Goal: Transaction & Acquisition: Purchase product/service

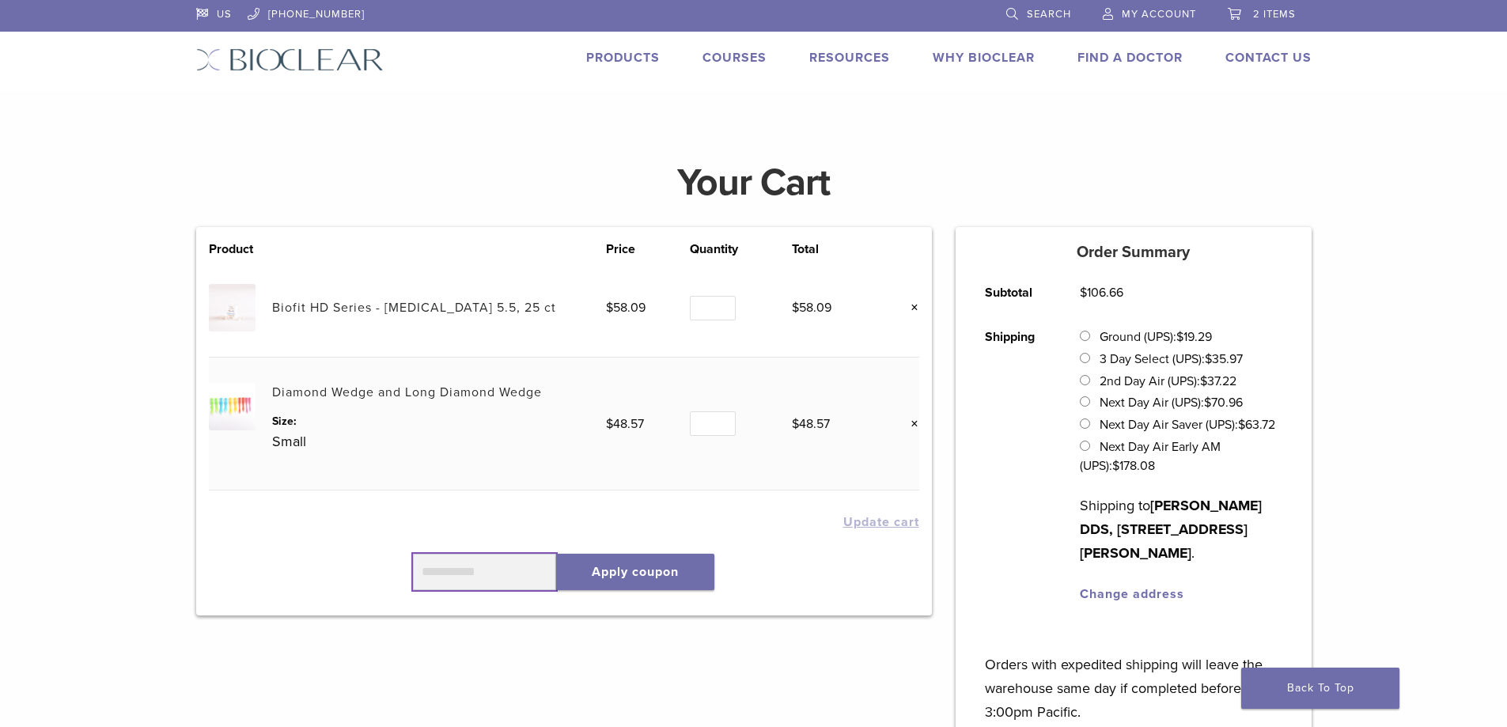
click at [439, 579] on input "text" at bounding box center [485, 572] width 144 height 36
type input "*"
drag, startPoint x: 413, startPoint y: 573, endPoint x: 486, endPoint y: 572, distance: 73.6
click at [486, 572] on input "******" at bounding box center [485, 572] width 144 height 36
type input "******"
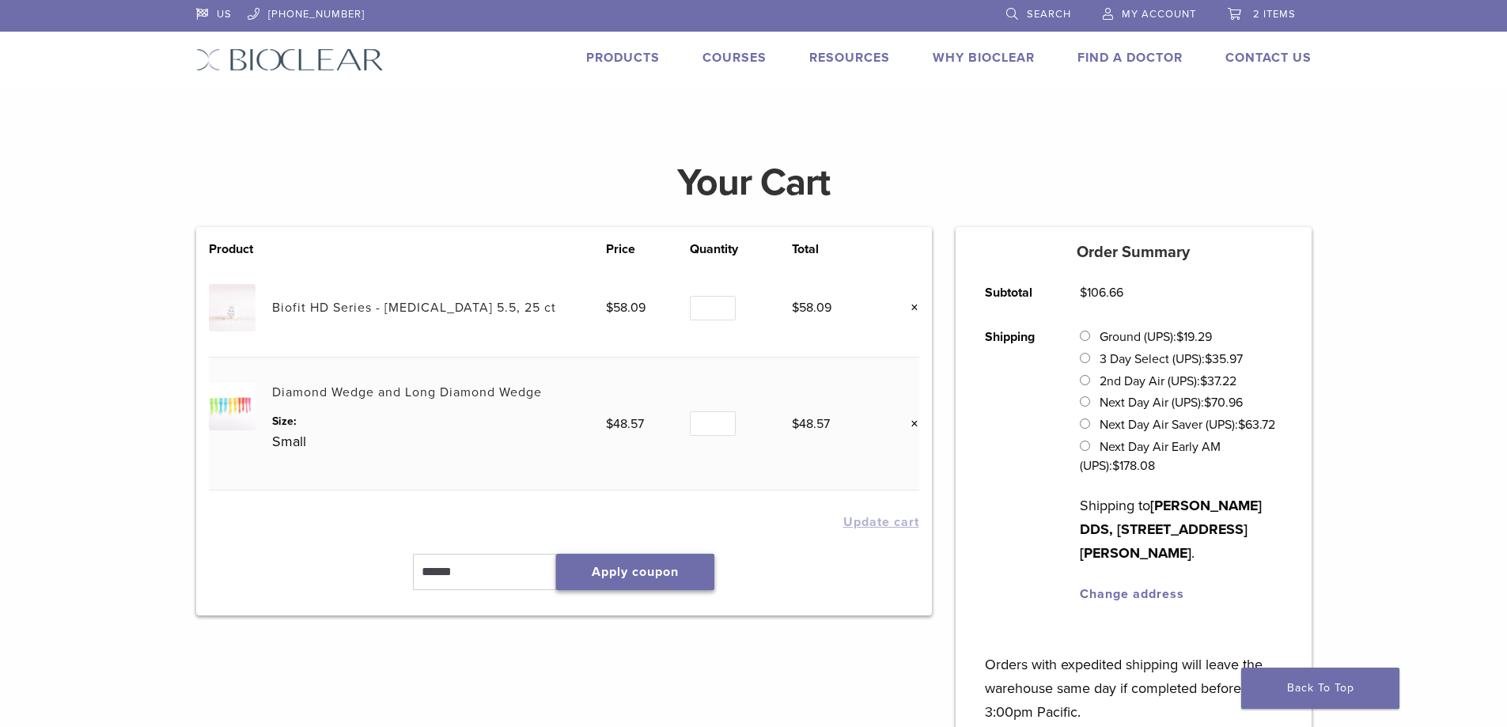
click at [661, 577] on button "Apply coupon" at bounding box center [635, 572] width 158 height 36
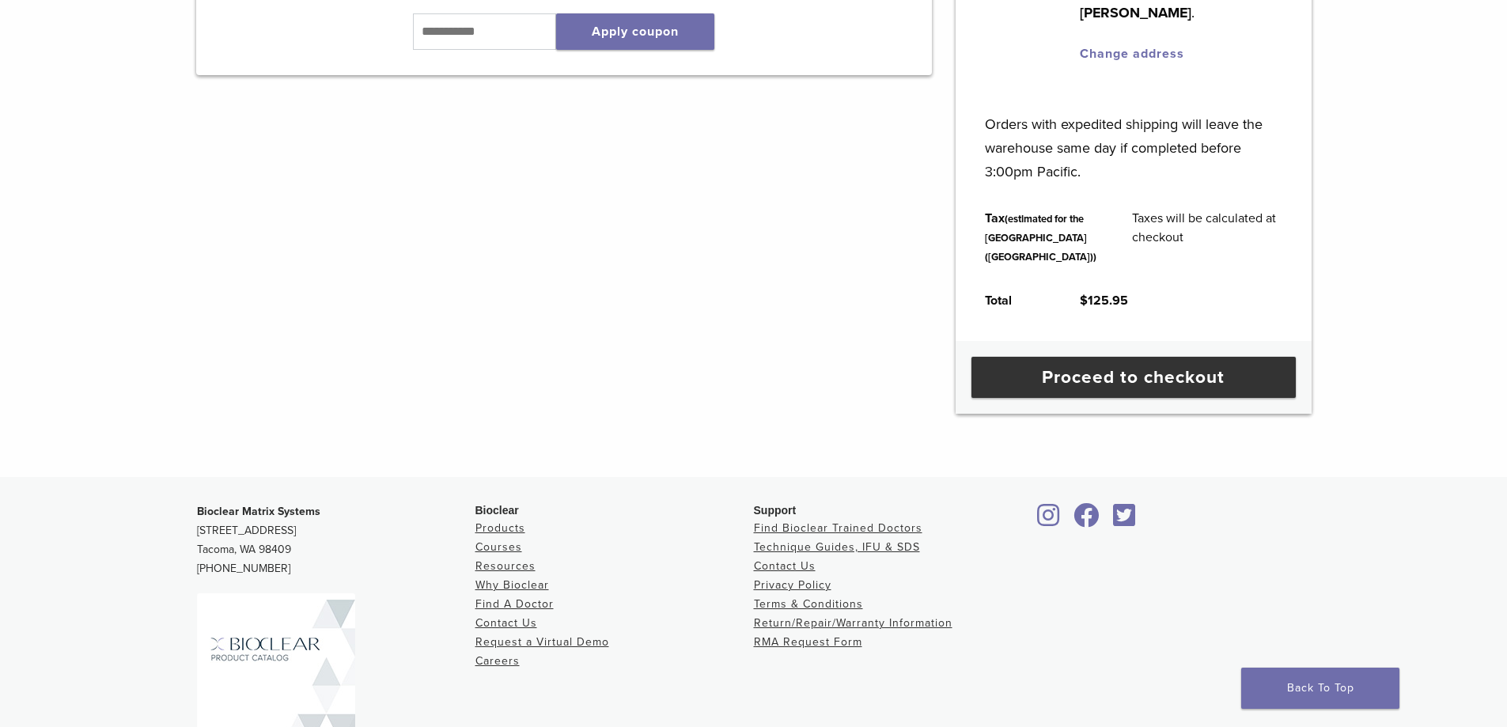
scroll to position [554, 0]
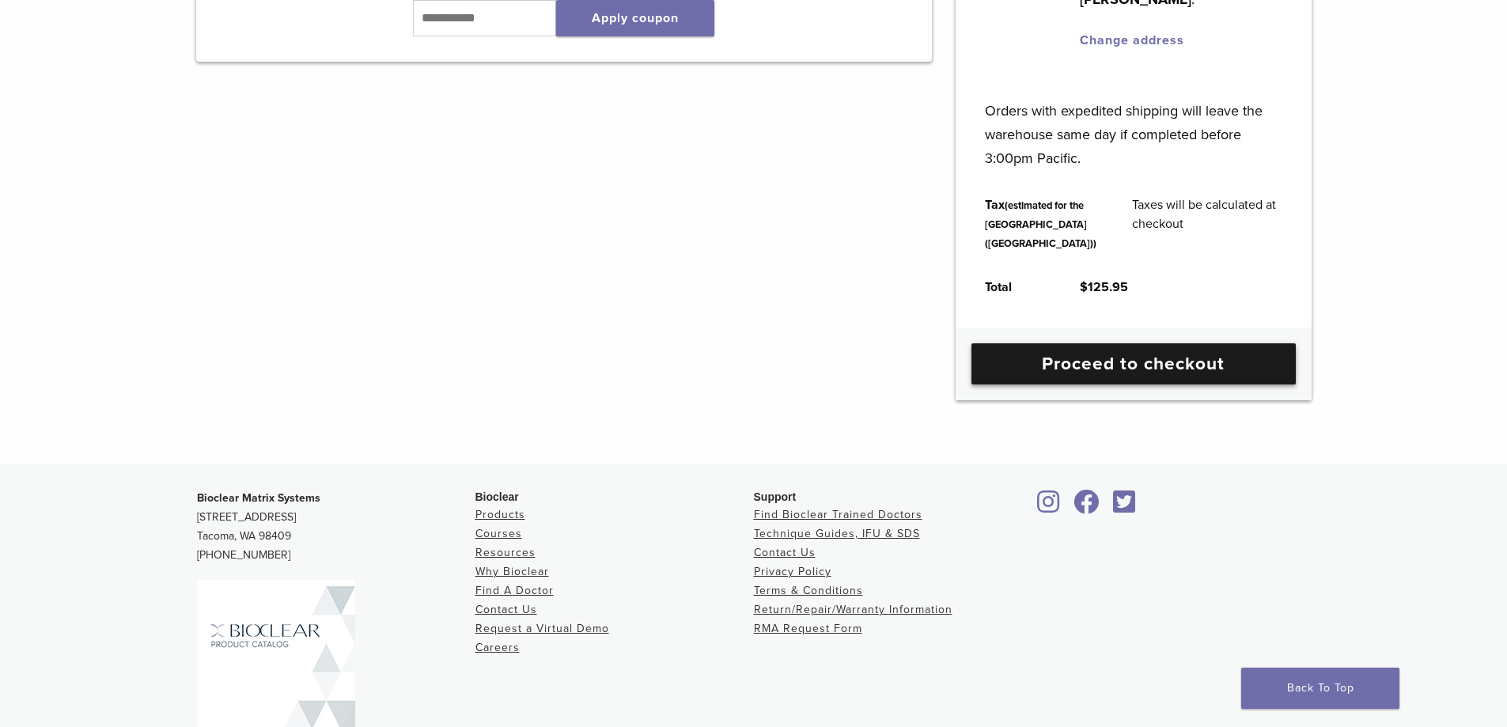
click at [1111, 384] on link "Proceed to checkout" at bounding box center [1133, 363] width 324 height 41
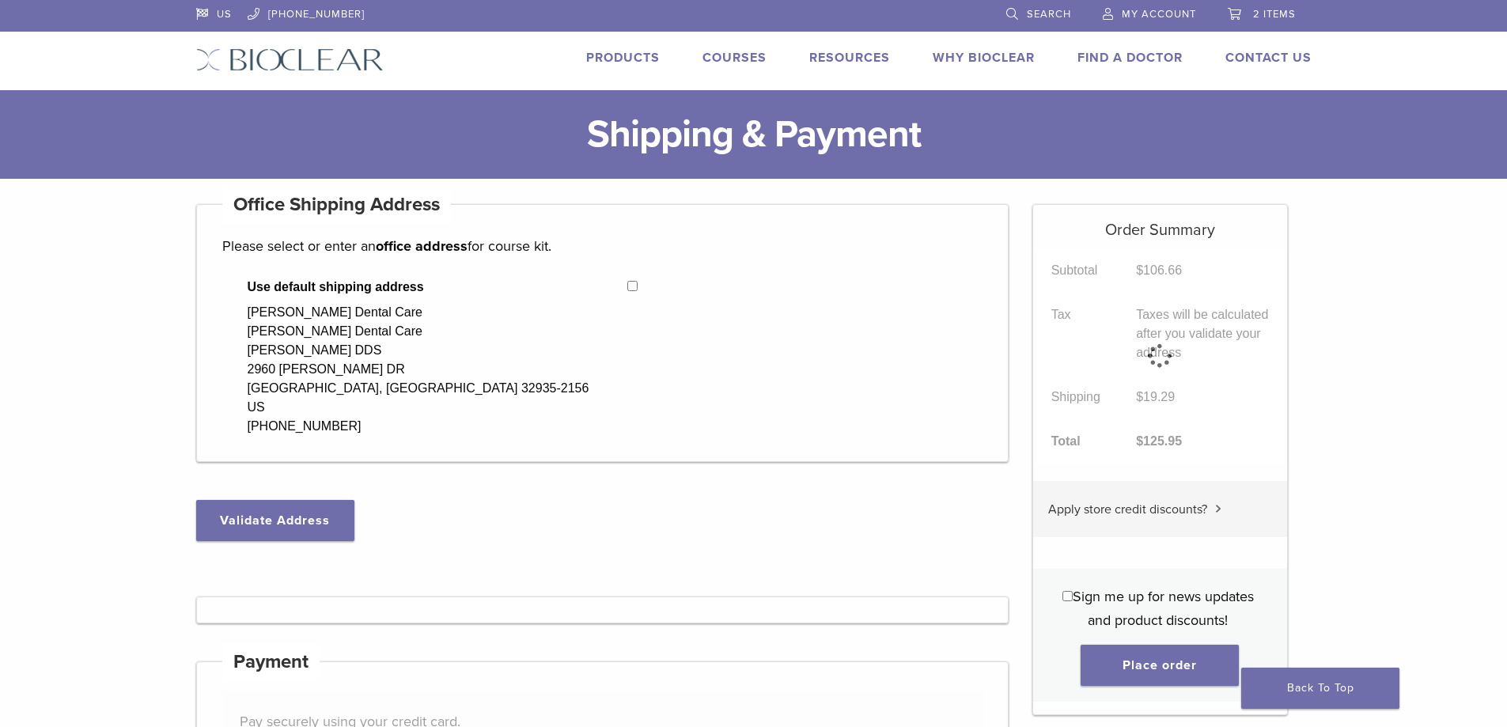
select select "**"
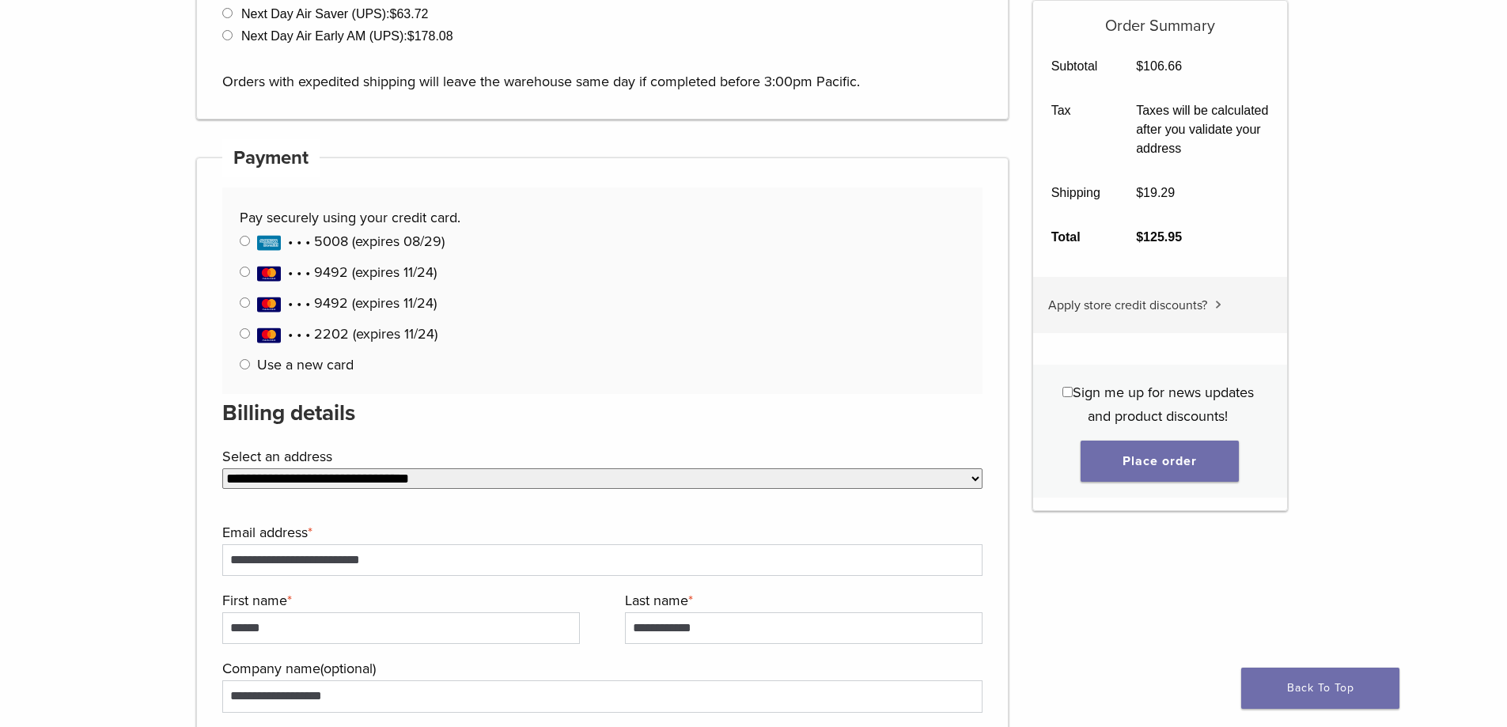
scroll to position [712, 0]
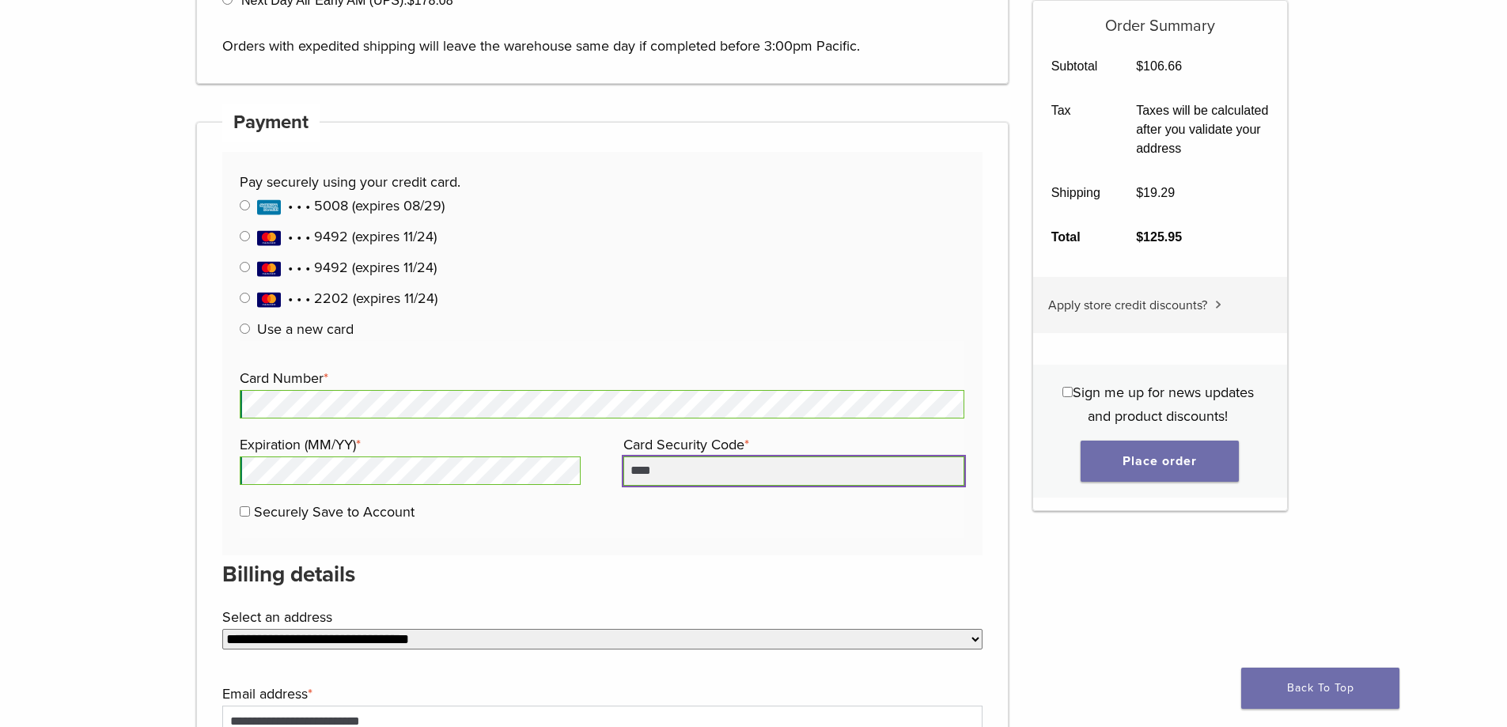
scroll to position [791, 0]
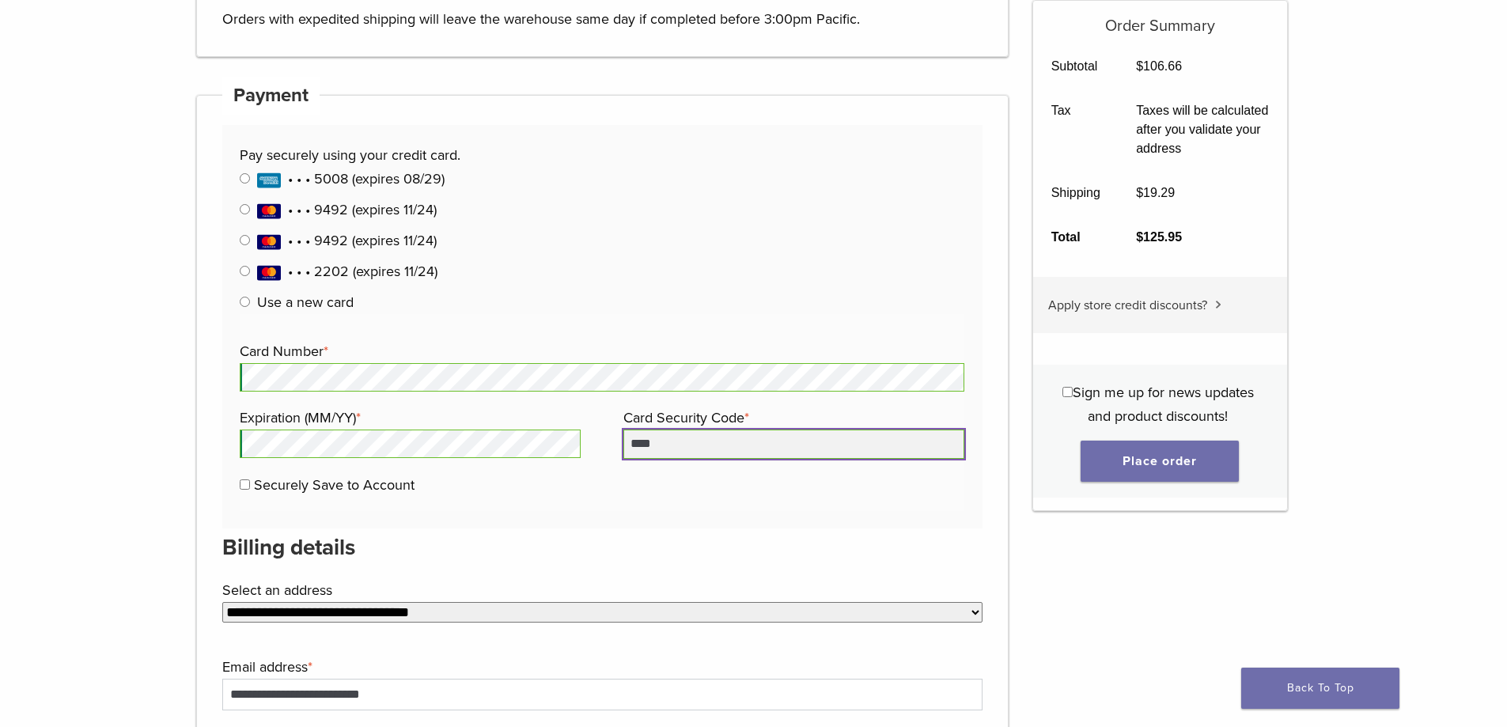
type input "****"
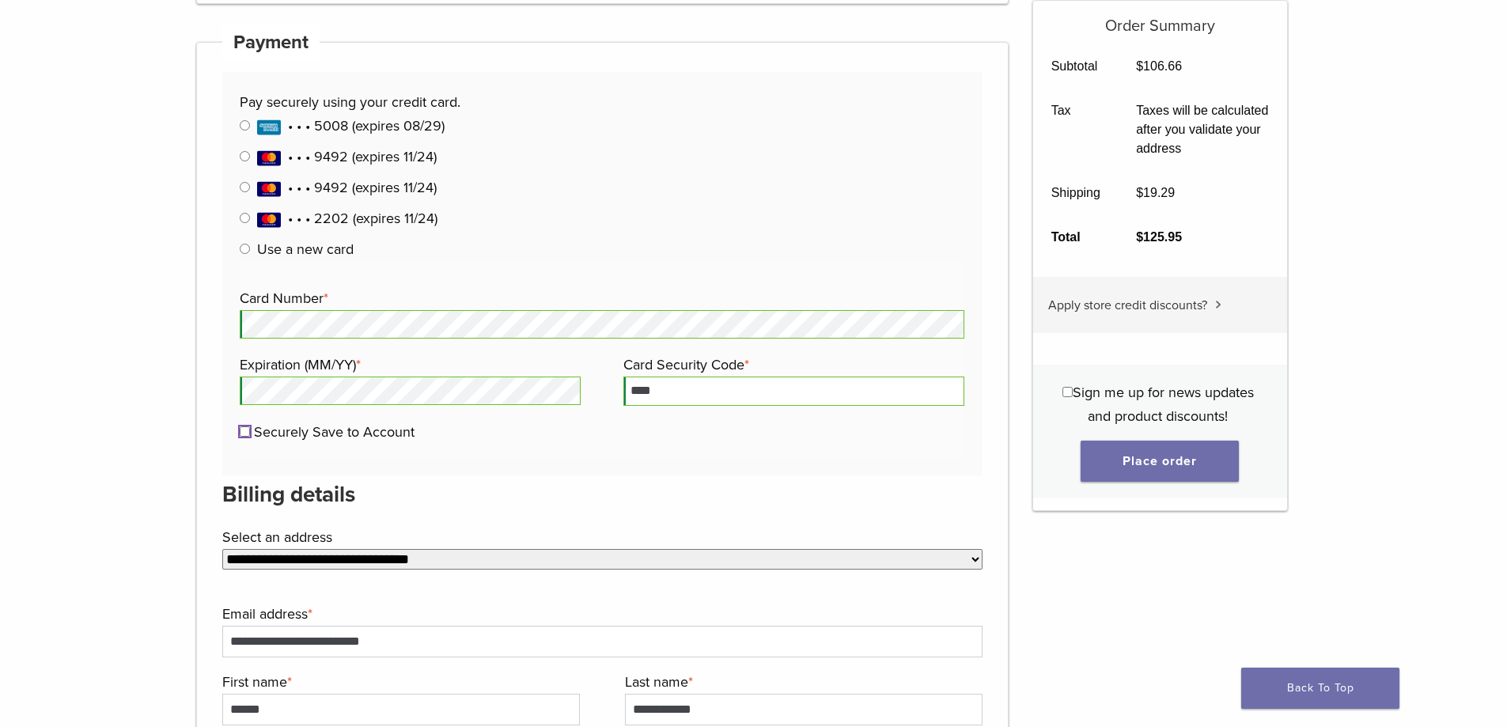
scroll to position [870, 0]
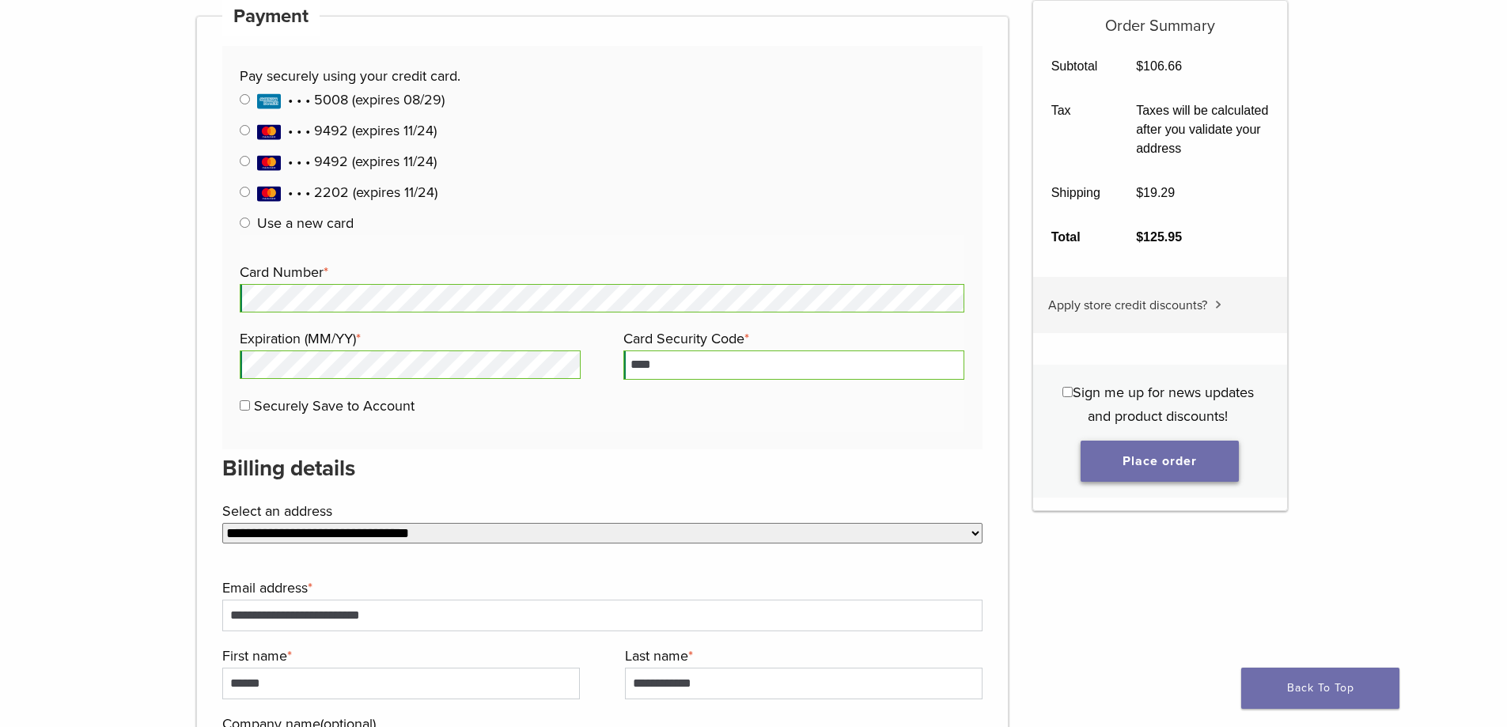
click at [1152, 458] on button "Place order" at bounding box center [1160, 461] width 158 height 41
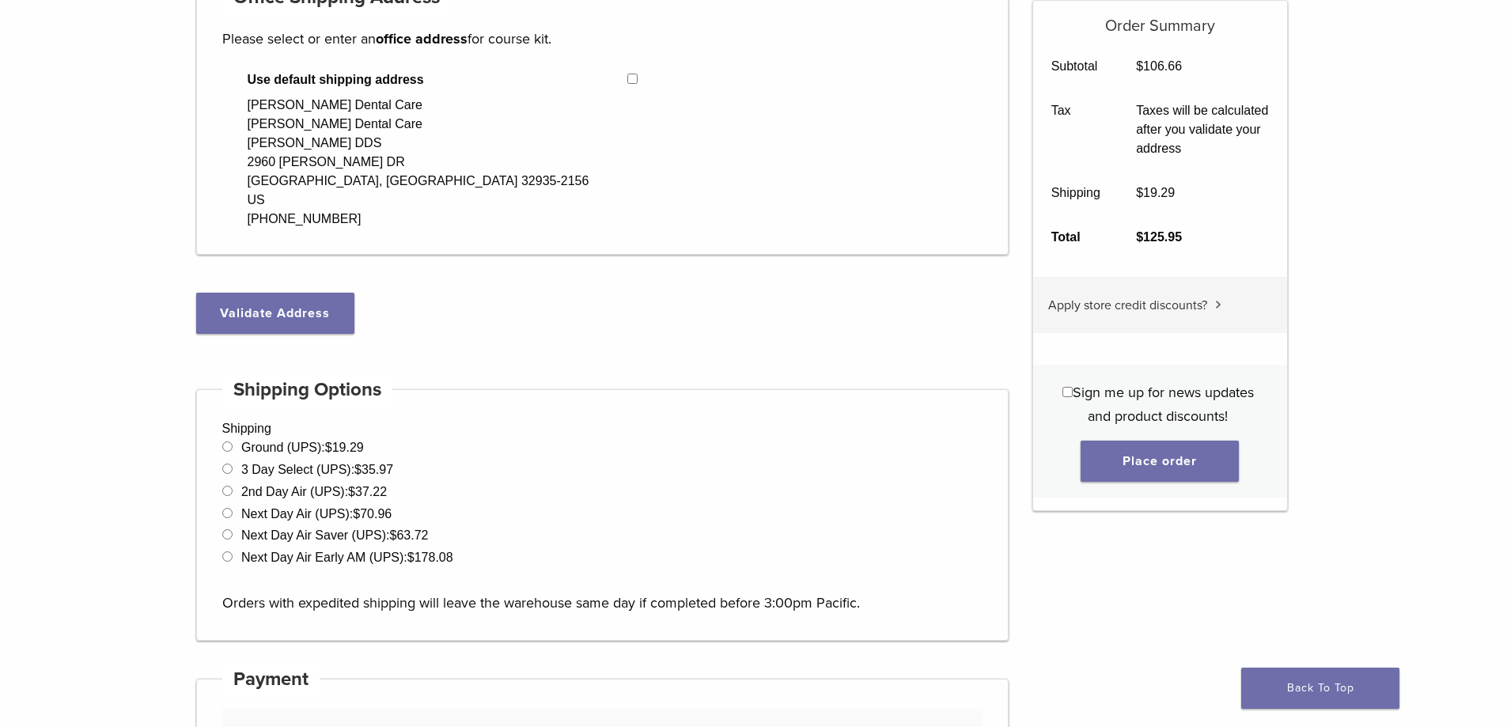
scroll to position [204, 0]
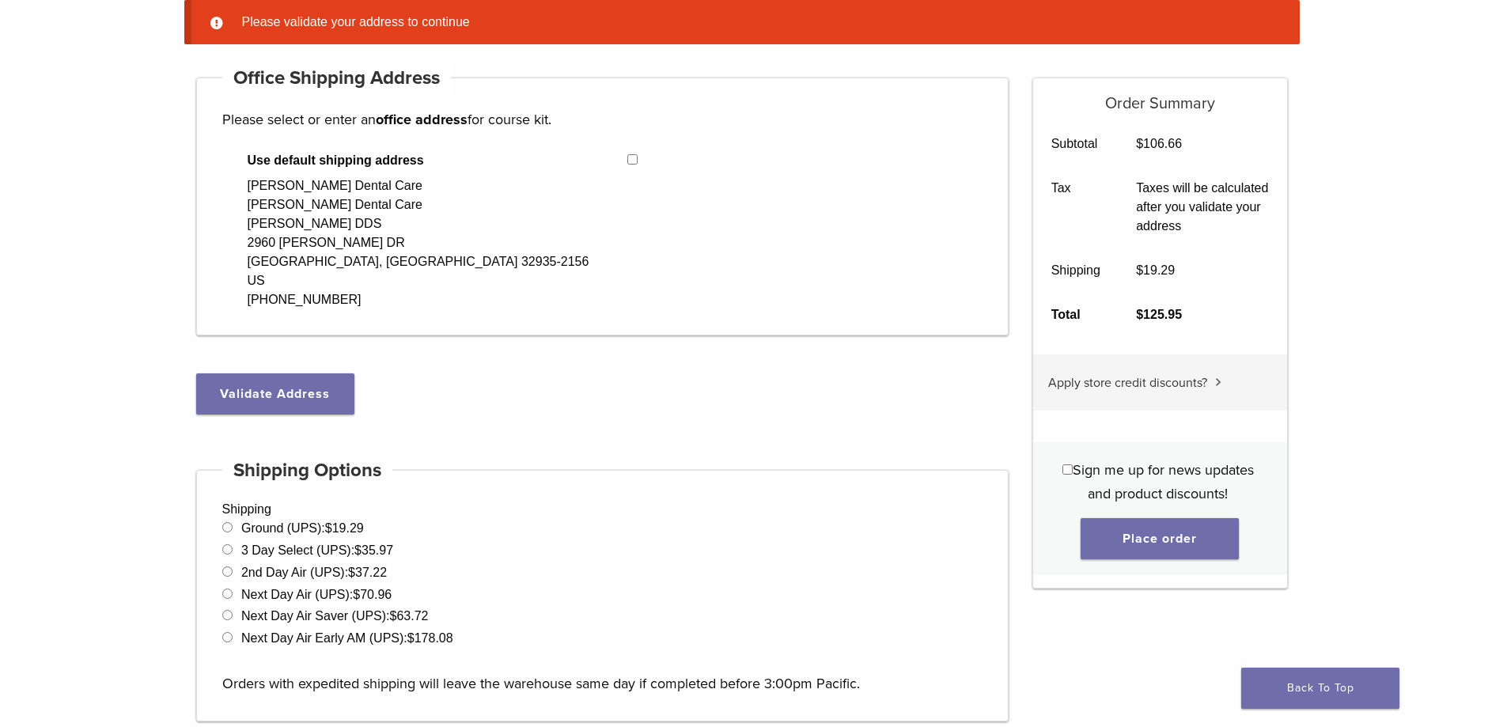
click at [522, 278] on div "Use default shipping address Wickham Dental Care Wickham Dental Care SADESH KUM…" at bounding box center [412, 230] width 380 height 158
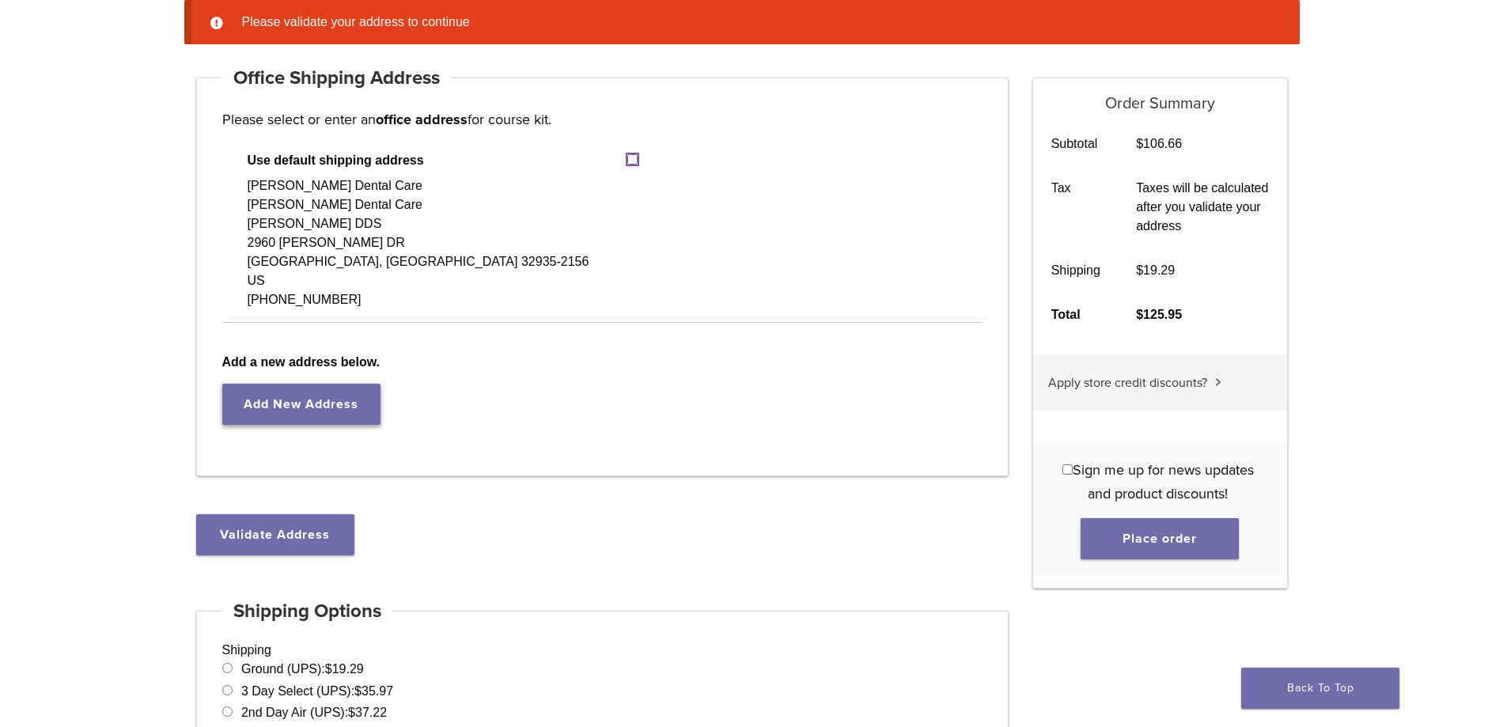
select select "**"
click at [236, 527] on button "Validate Address" at bounding box center [275, 534] width 158 height 41
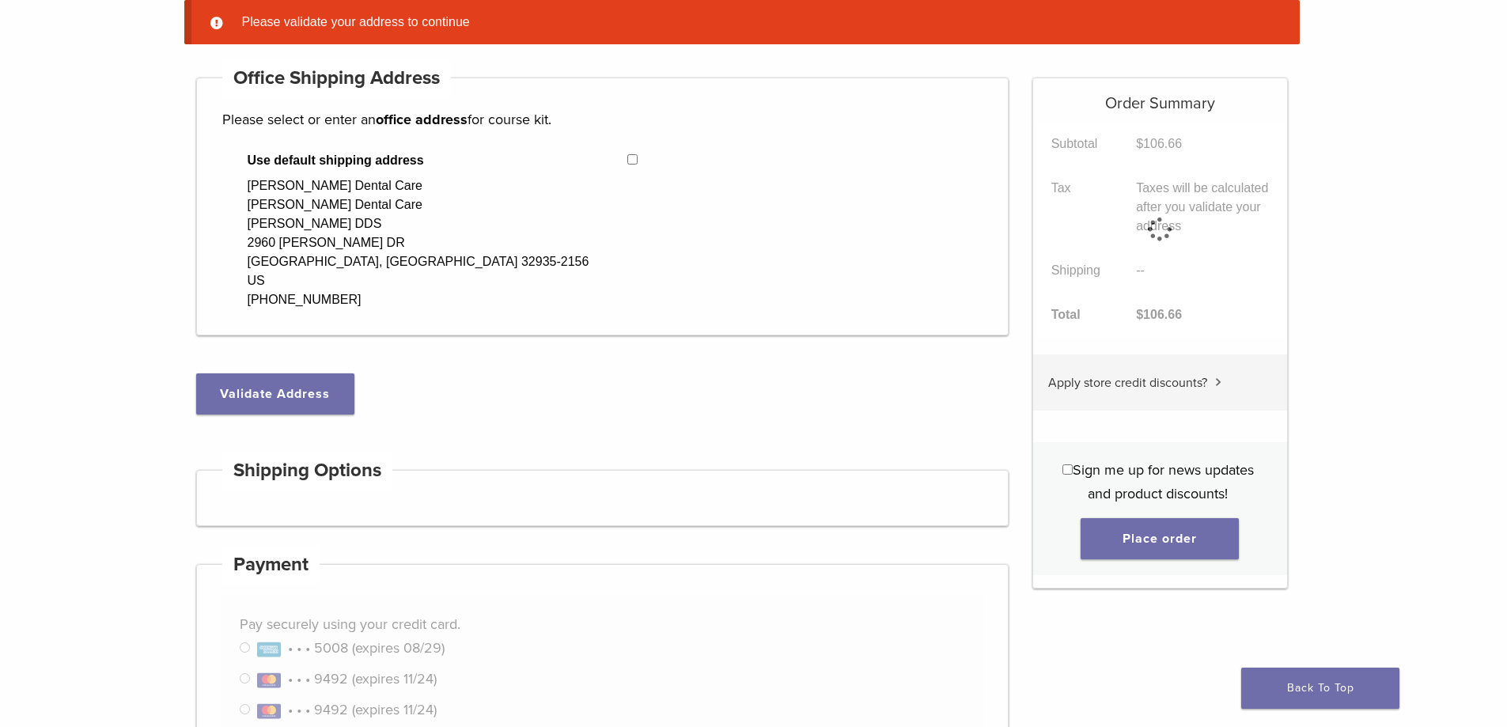
click at [477, 225] on div "Use default shipping address Wickham Dental Care Wickham Dental Care SADESH KUM…" at bounding box center [412, 230] width 380 height 158
select select "**"
click at [271, 390] on button "Validate Address" at bounding box center [275, 393] width 158 height 41
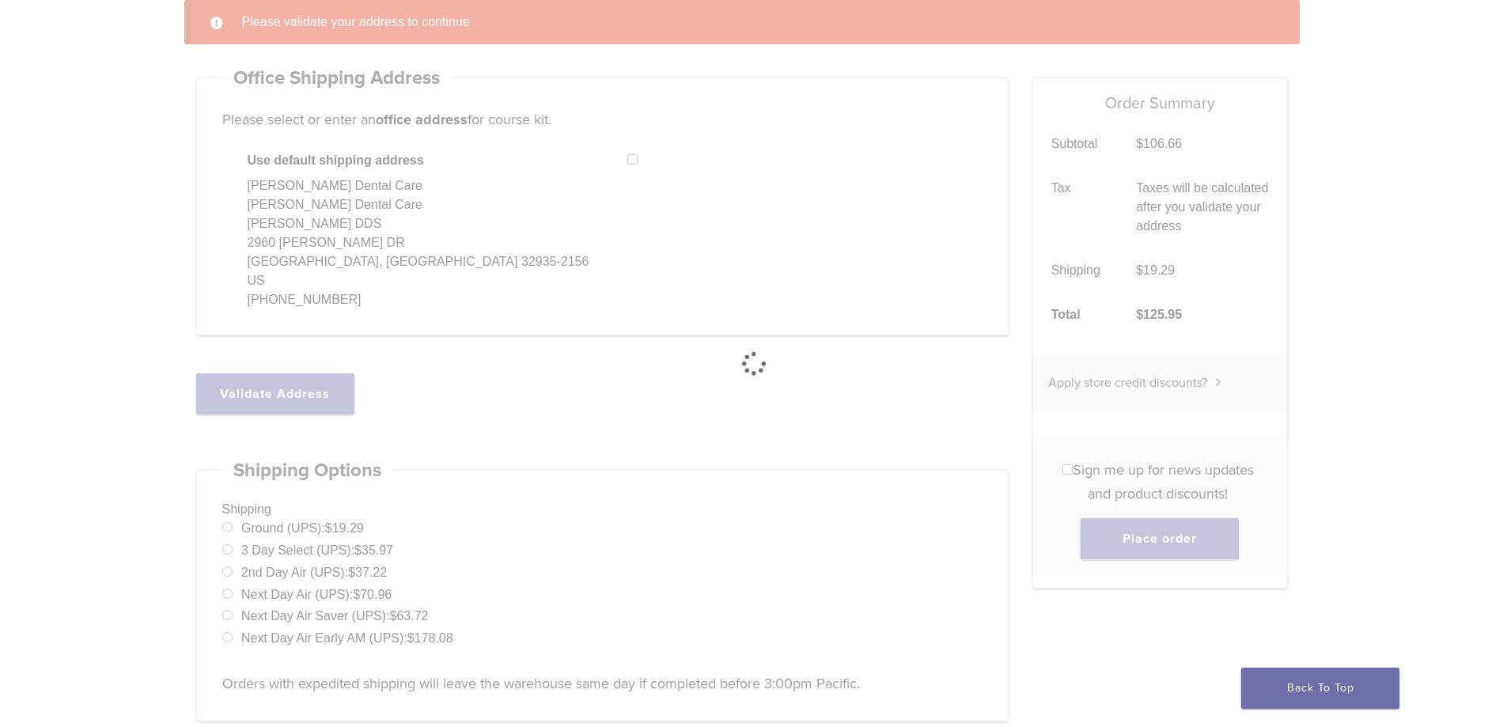
select select "**"
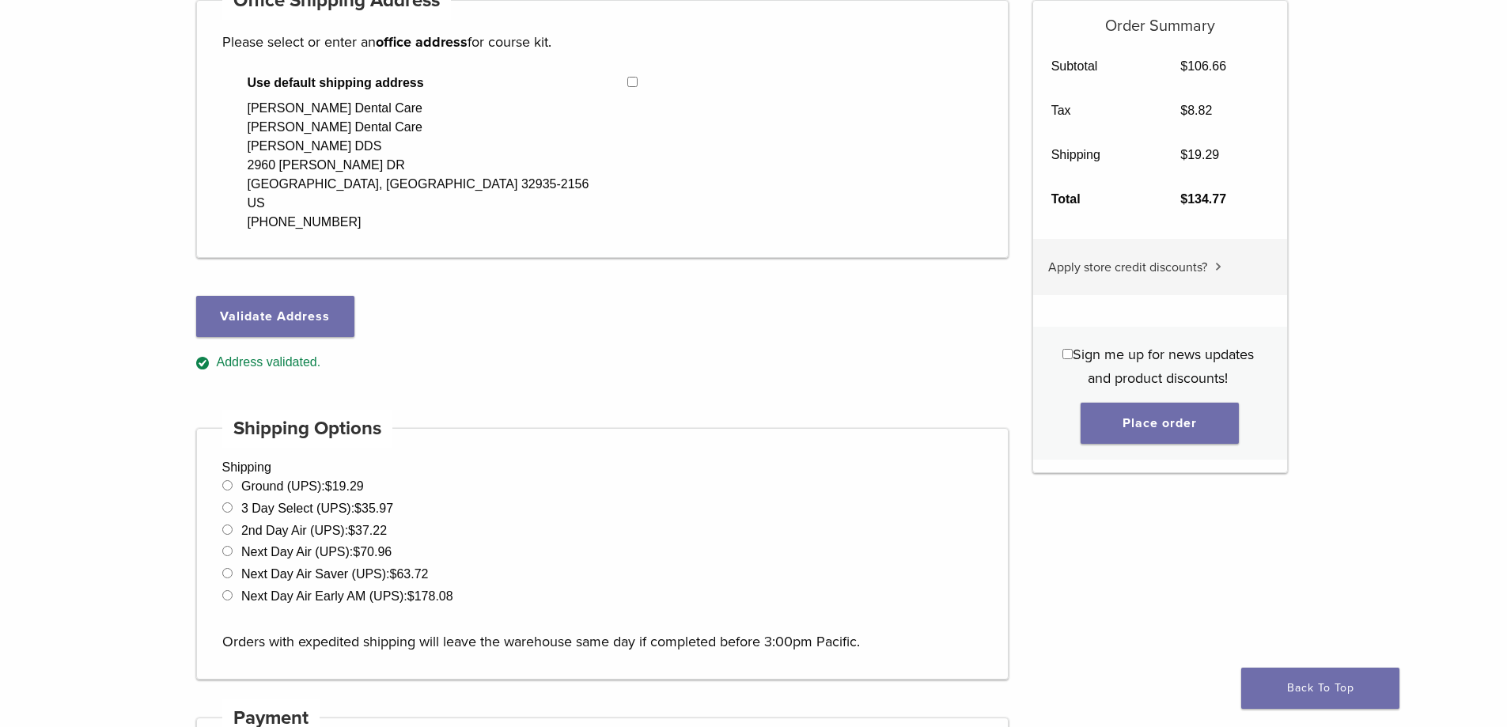
scroll to position [125, 0]
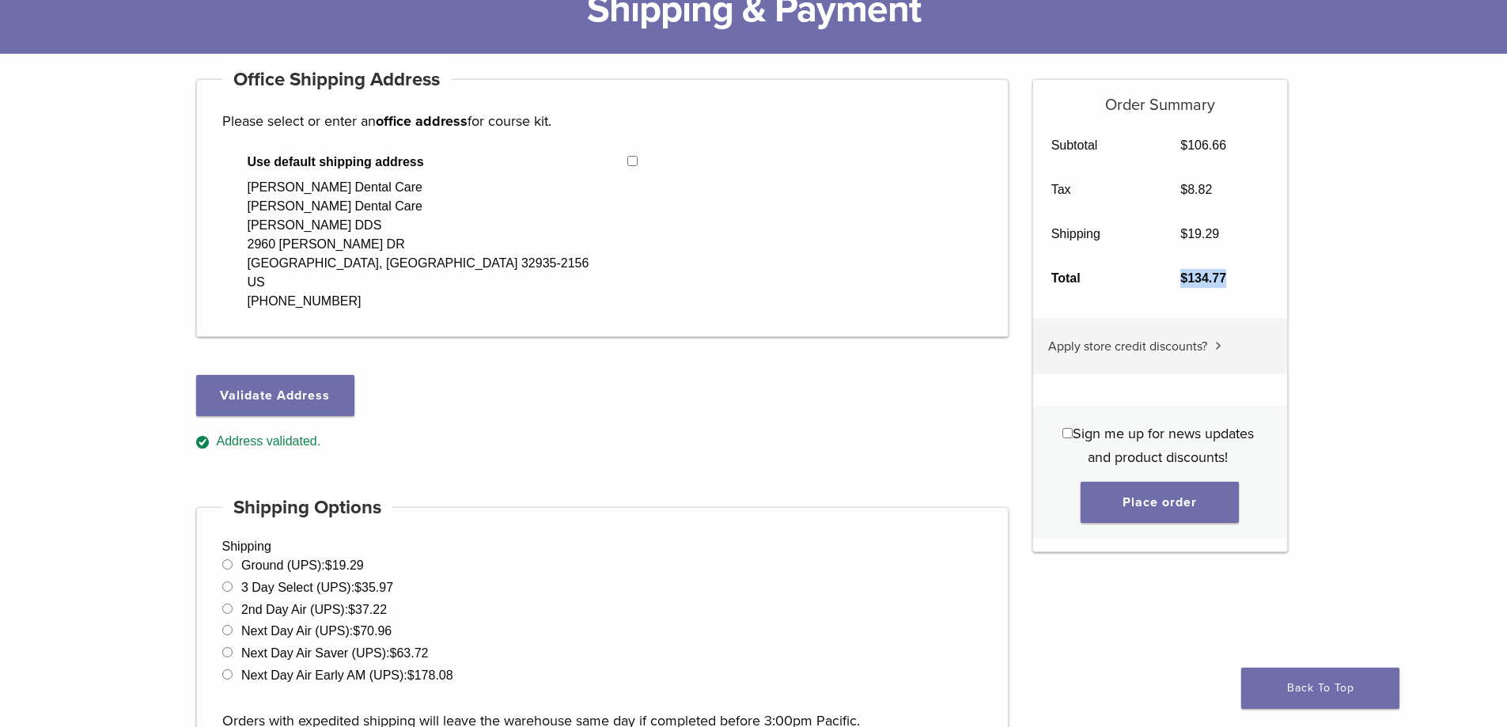
drag, startPoint x: 1172, startPoint y: 277, endPoint x: 1256, endPoint y: 278, distance: 83.9
click at [1256, 278] on td "$ 134.77" at bounding box center [1225, 278] width 124 height 44
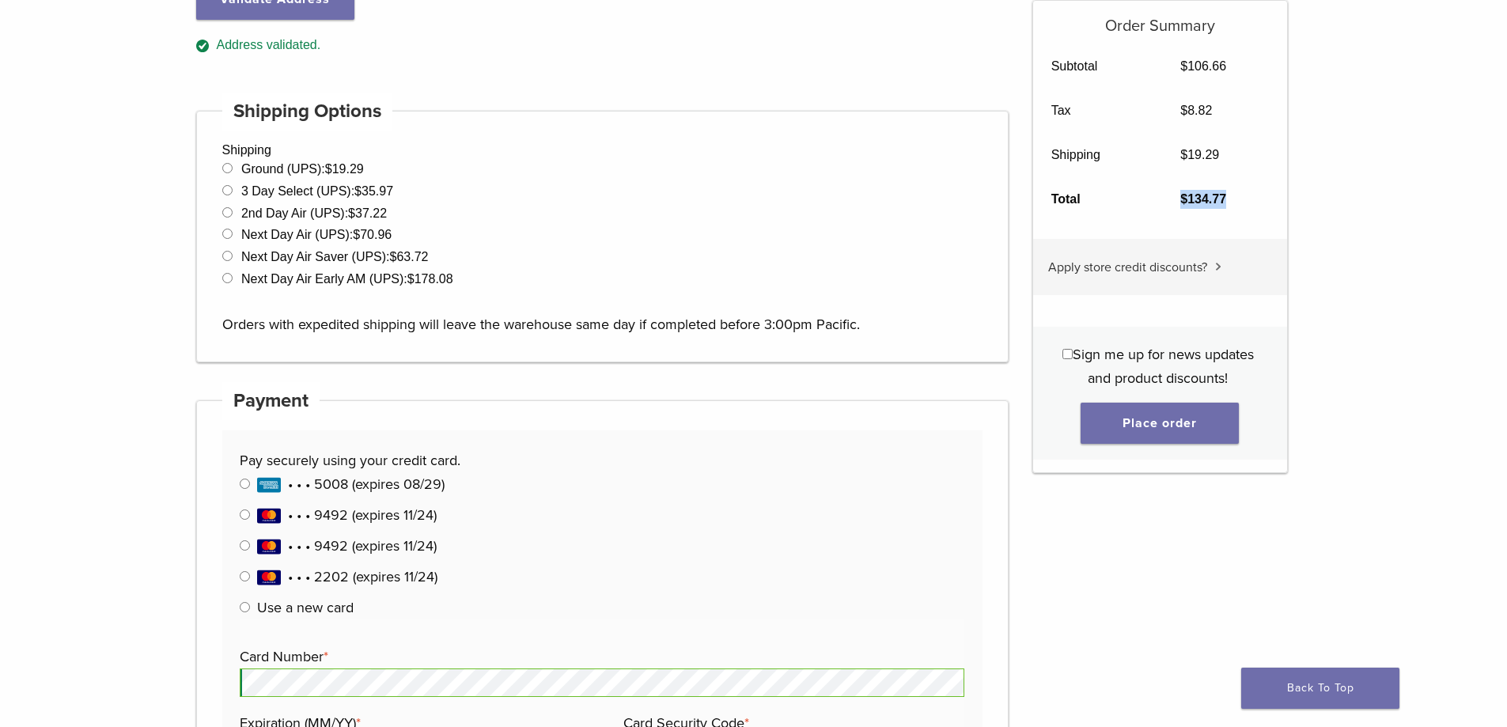
scroll to position [633, 0]
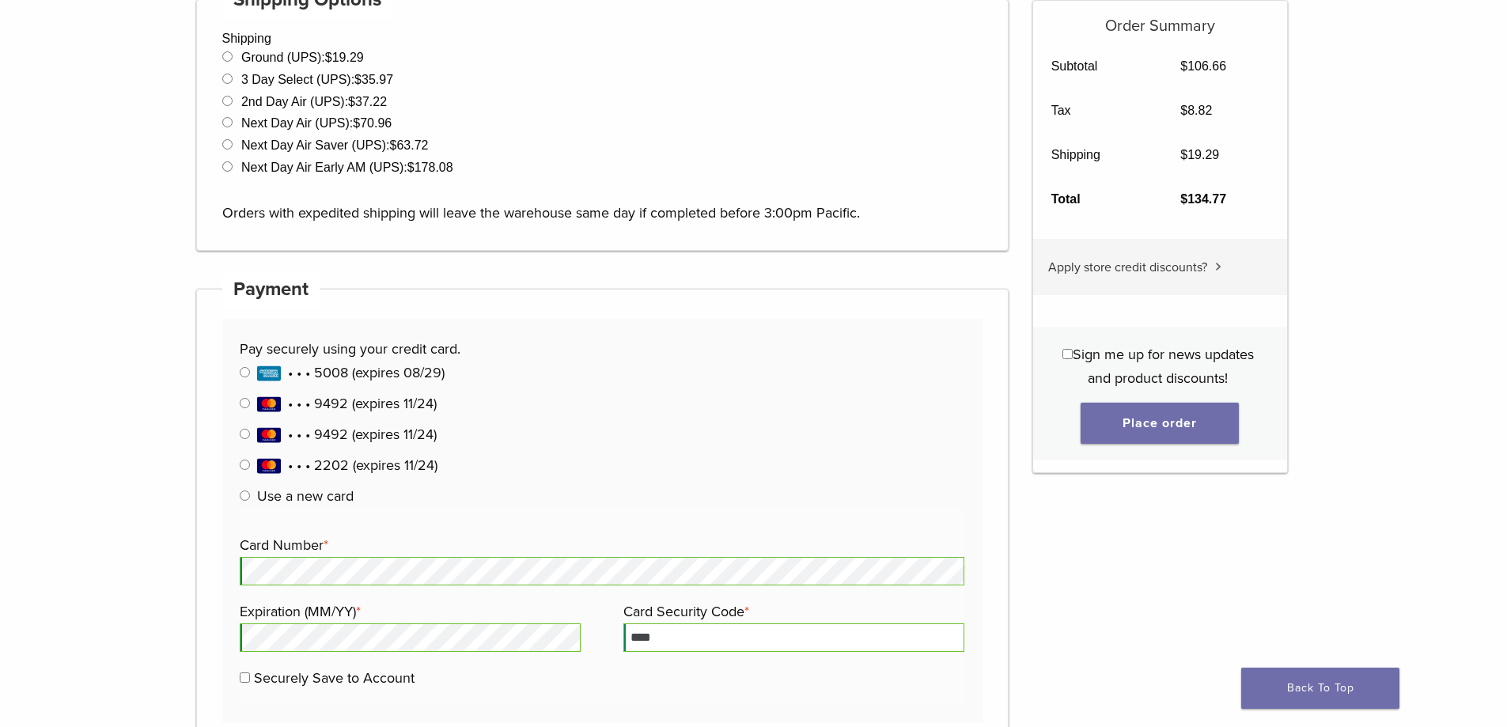
click at [1383, 327] on main "**********" at bounding box center [753, 653] width 1507 height 2215
click at [1169, 422] on button "Place order" at bounding box center [1160, 423] width 158 height 41
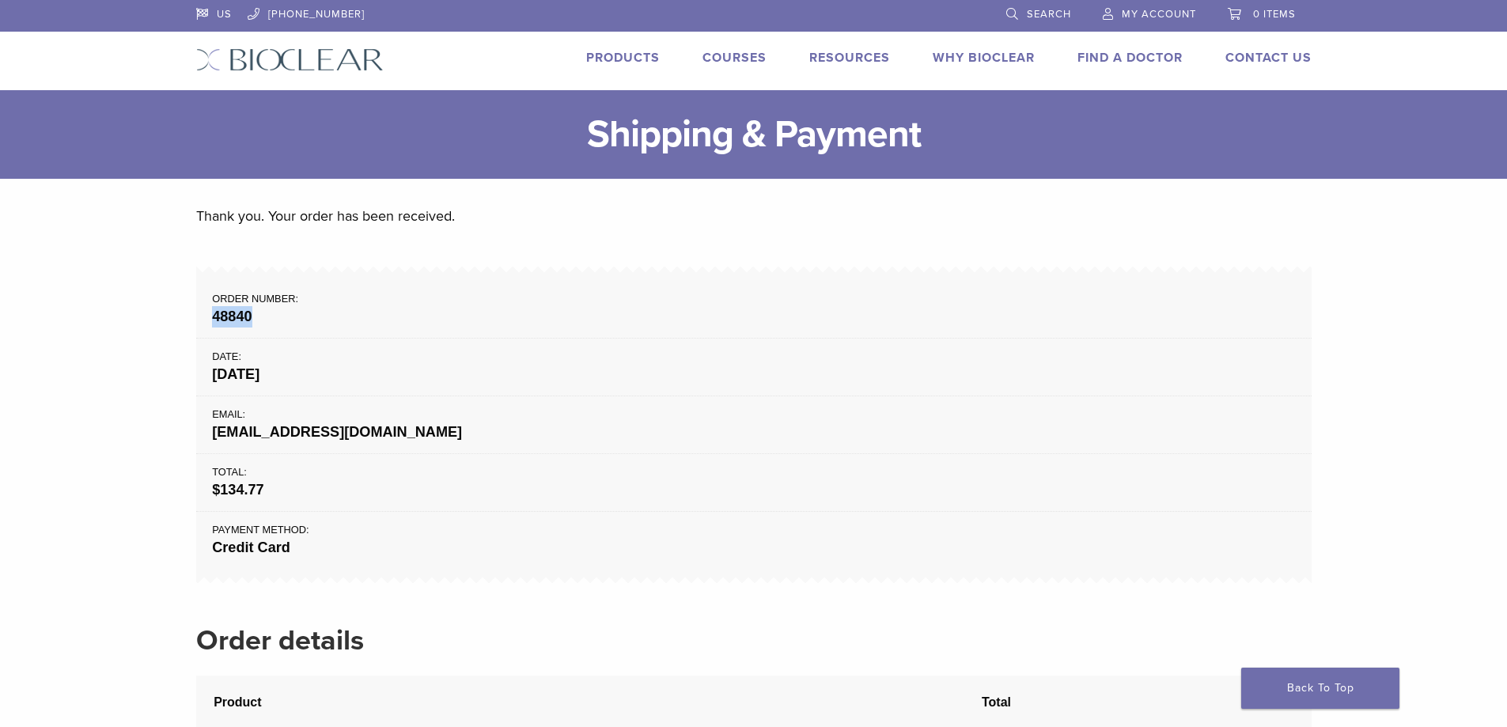
drag, startPoint x: 214, startPoint y: 313, endPoint x: 257, endPoint y: 316, distance: 43.6
click at [257, 316] on strong "48840" at bounding box center [753, 316] width 1083 height 21
drag, startPoint x: 214, startPoint y: 293, endPoint x: 279, endPoint y: 331, distance: 75.2
click at [279, 331] on li "Order number: 48840" at bounding box center [753, 306] width 1115 height 64
click at [260, 317] on strong "48840" at bounding box center [753, 316] width 1083 height 21
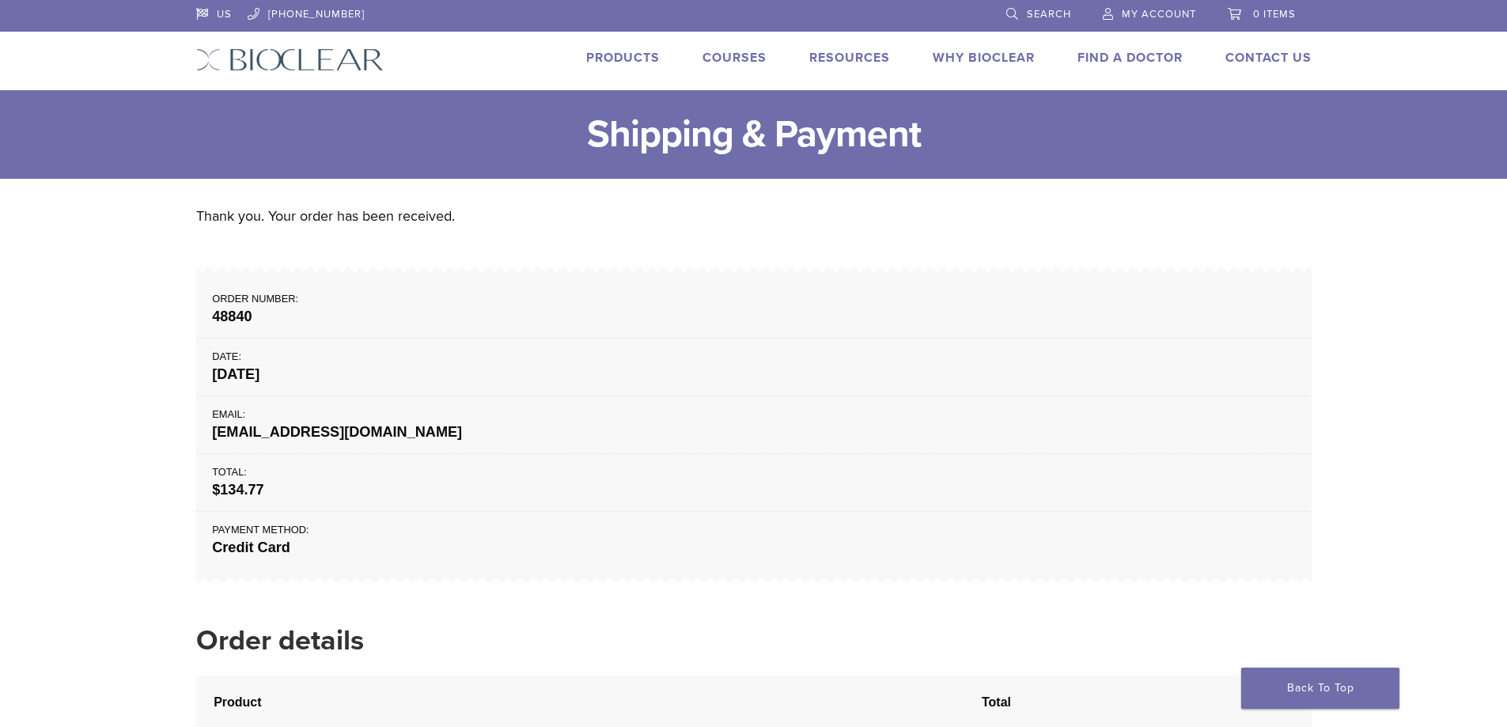
click at [581, 316] on strong "48840" at bounding box center [753, 316] width 1083 height 21
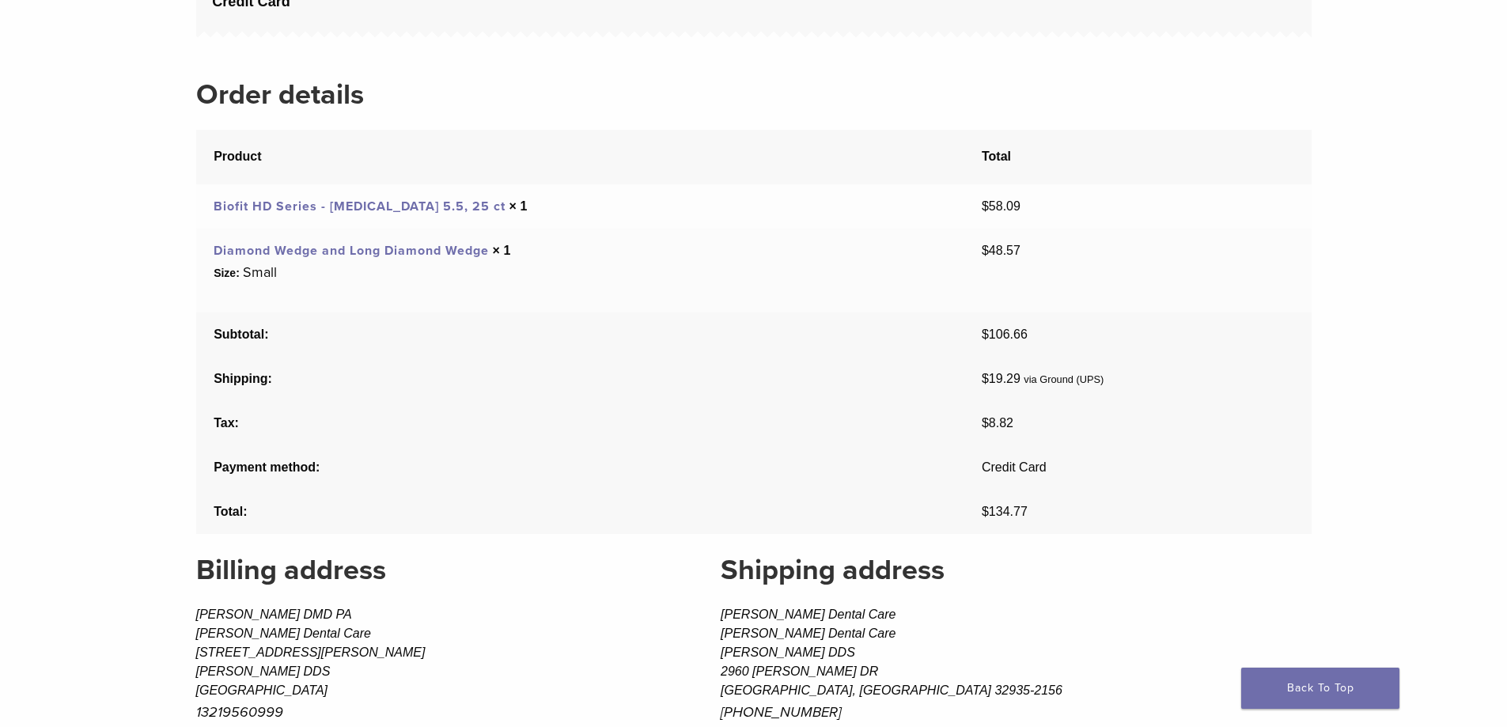
scroll to position [554, 0]
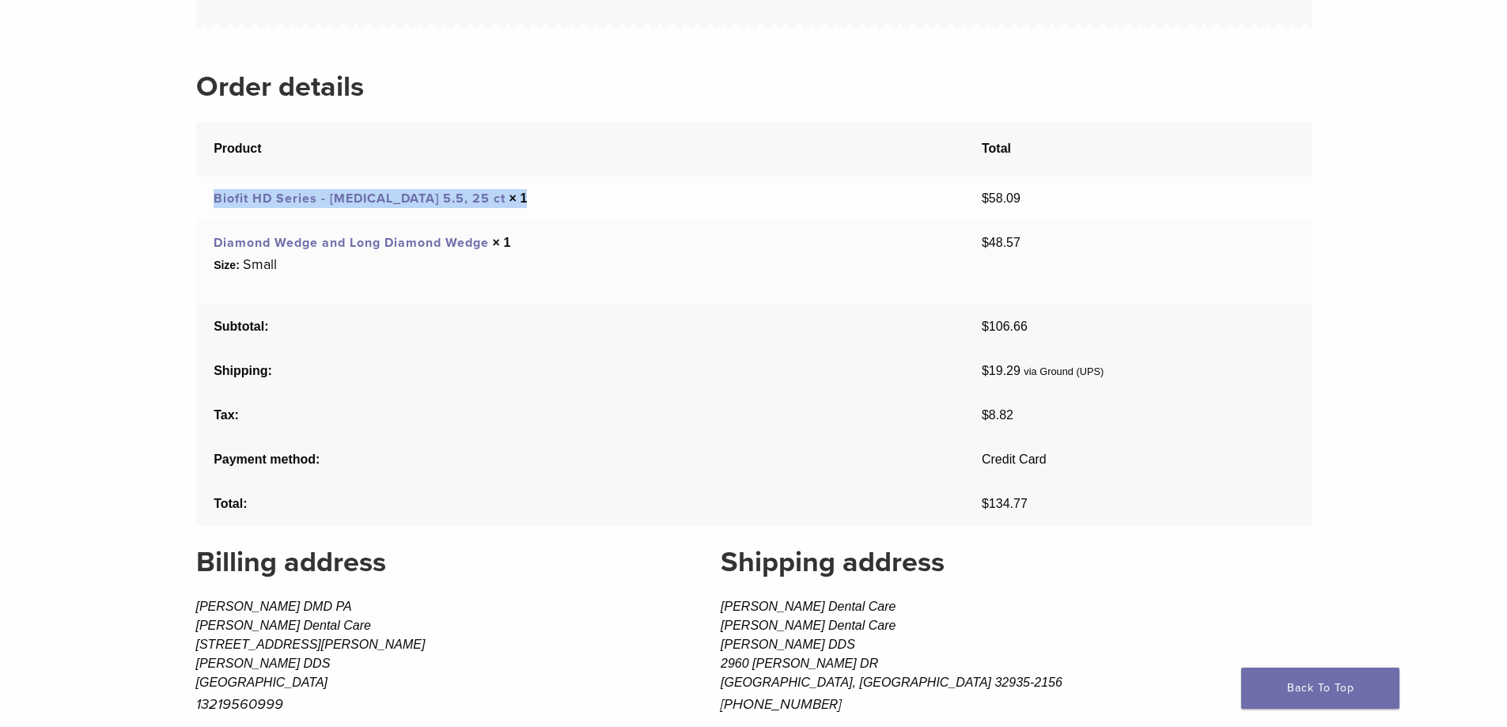
drag, startPoint x: 212, startPoint y: 193, endPoint x: 509, endPoint y: 196, distance: 296.6
click at [509, 196] on td "Biofit HD Series - [MEDICAL_DATA] 5.5, 25 ct × 1" at bounding box center [580, 198] width 768 height 44
click at [422, 301] on td "Diamond Wedge and Long Diamond Wedge × 1 Size: Small" at bounding box center [580, 263] width 768 height 84
drag, startPoint x: 210, startPoint y: 198, endPoint x: 489, endPoint y: 193, distance: 278.5
click at [489, 193] on td "Biofit HD Series - [MEDICAL_DATA] 5.5, 25 ct × 1" at bounding box center [580, 198] width 768 height 44
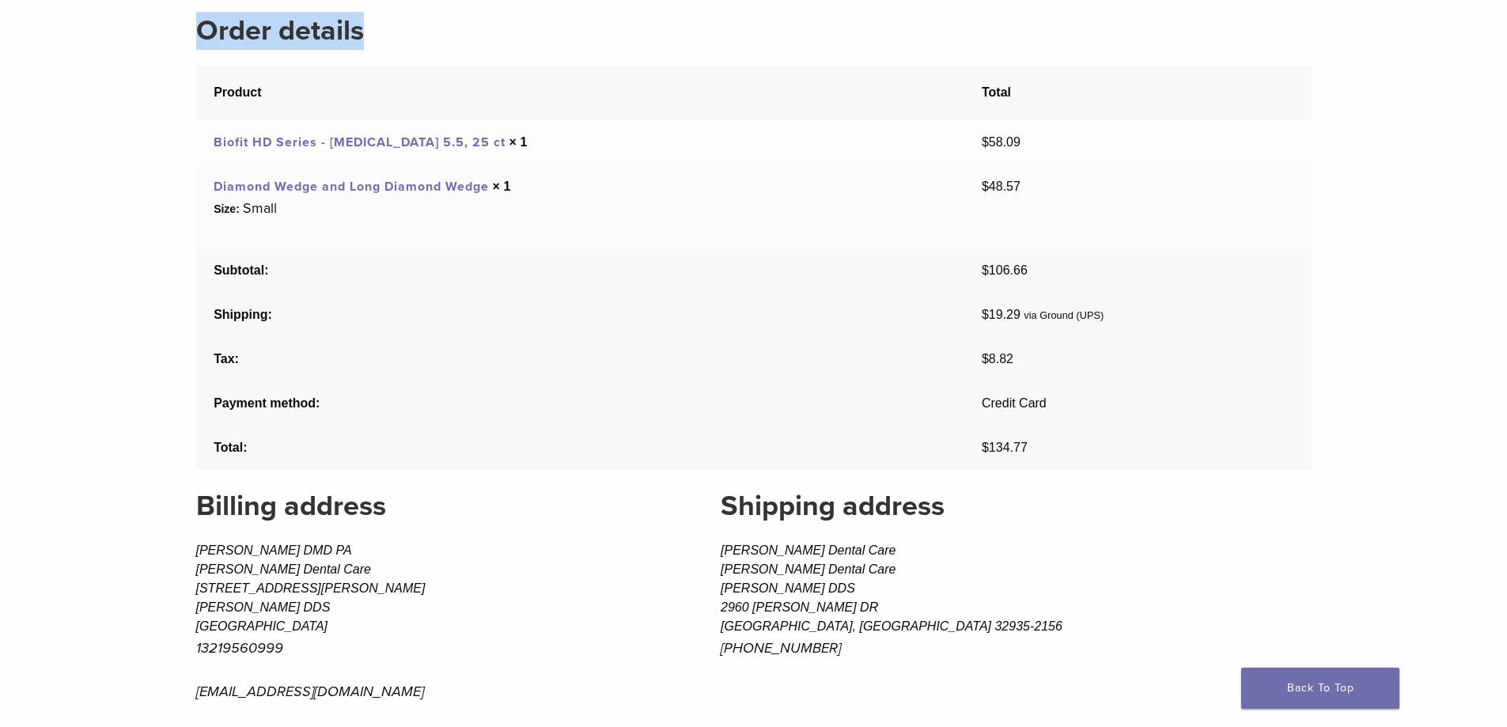
scroll to position [616, 0]
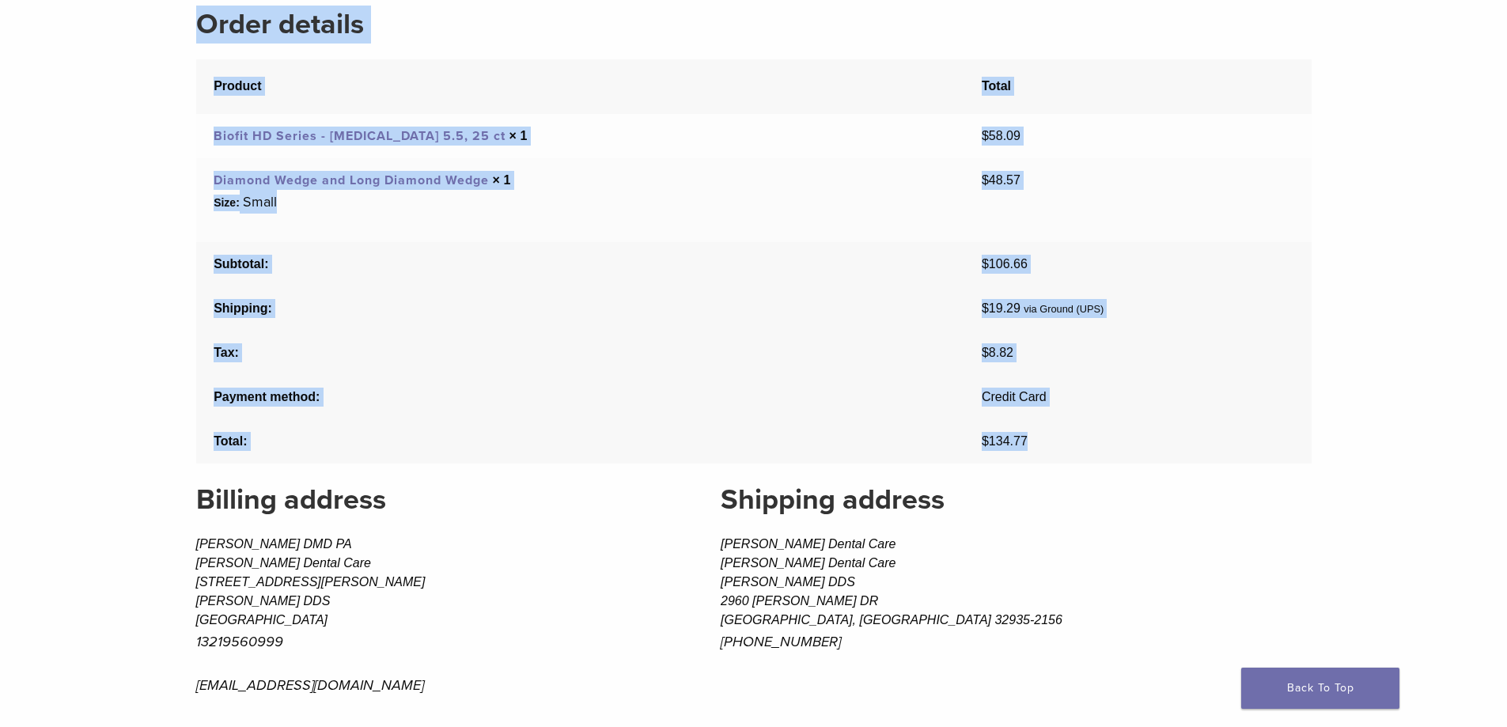
drag, startPoint x: 199, startPoint y: 214, endPoint x: 1058, endPoint y: 453, distance: 891.1
click at [1058, 453] on div "Thank you. Your order has been received. Order number: 48840 Date: [DATE] Email…" at bounding box center [753, 26] width 1115 height 876
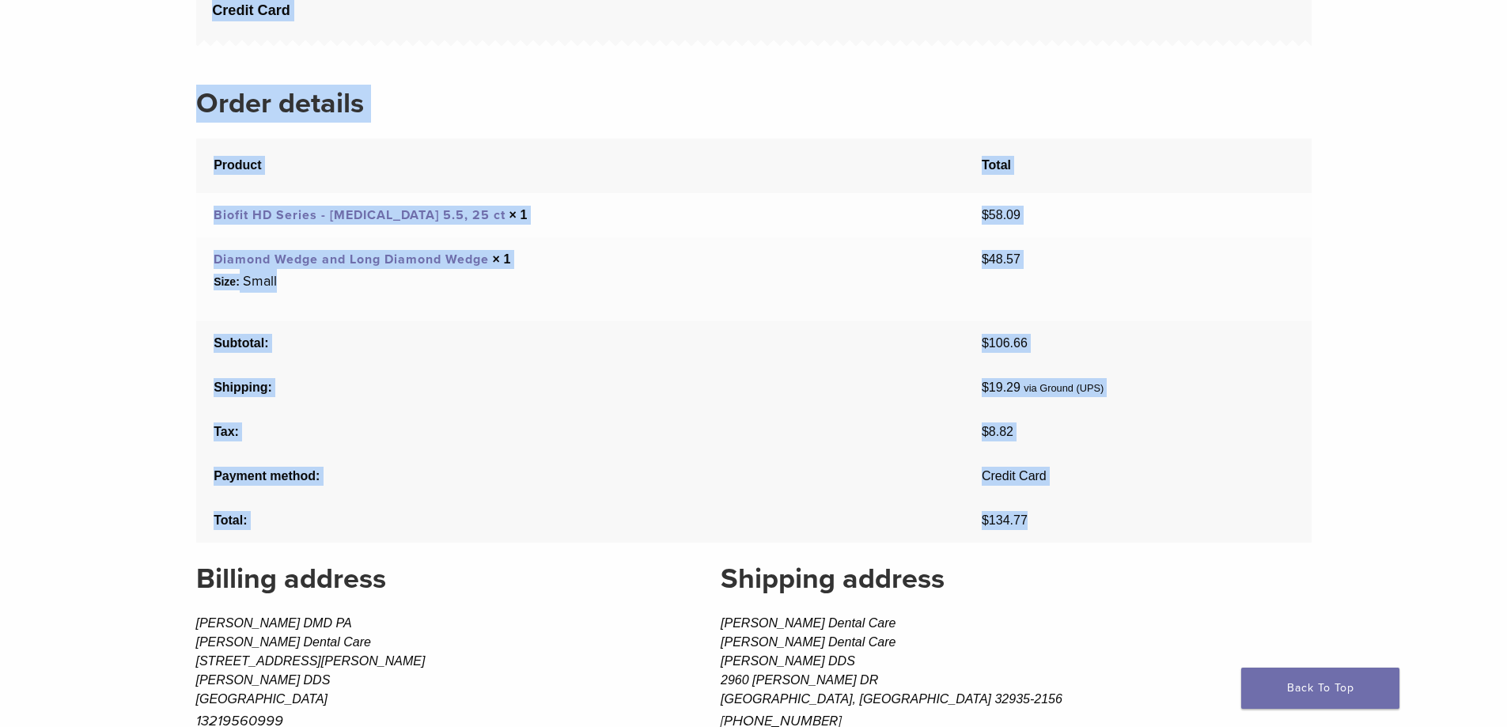
scroll to position [62, 0]
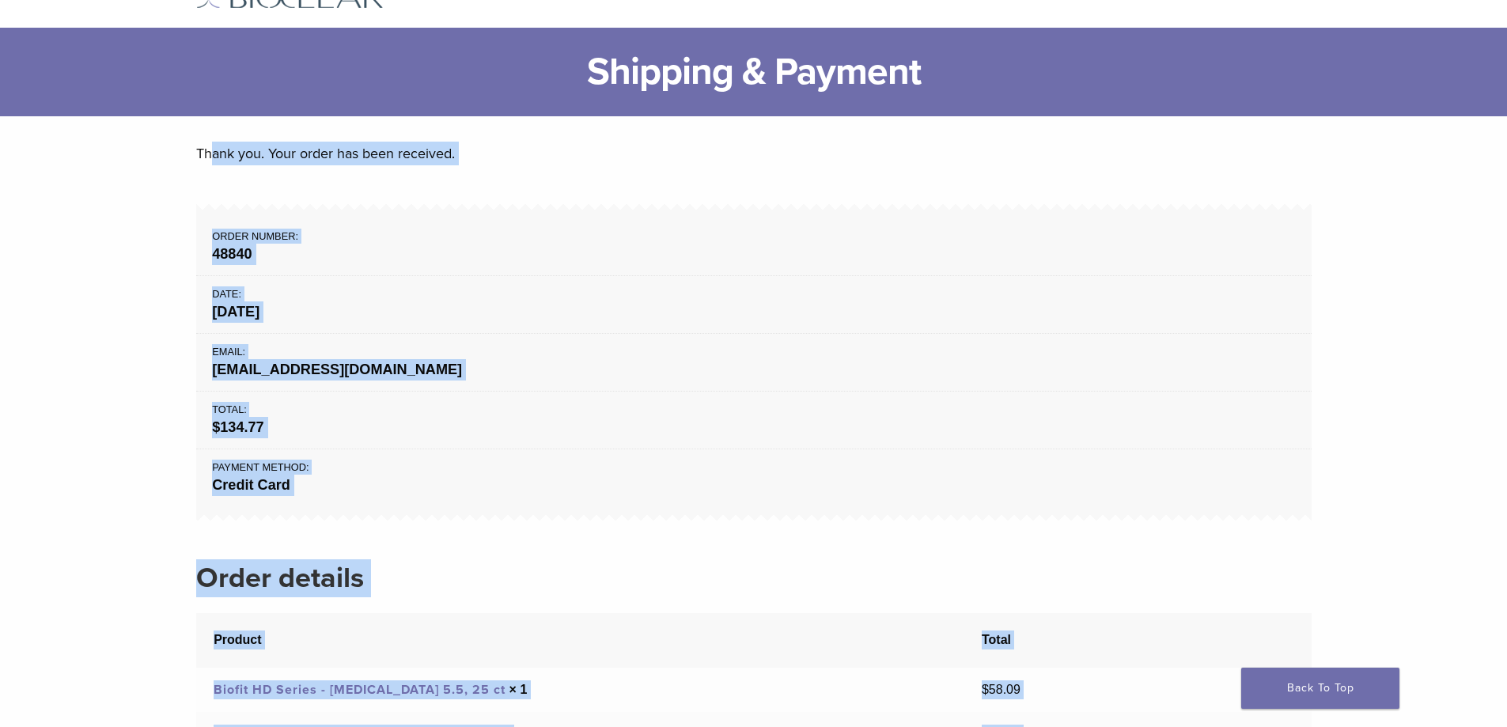
click at [554, 320] on strong "[DATE]" at bounding box center [753, 311] width 1083 height 21
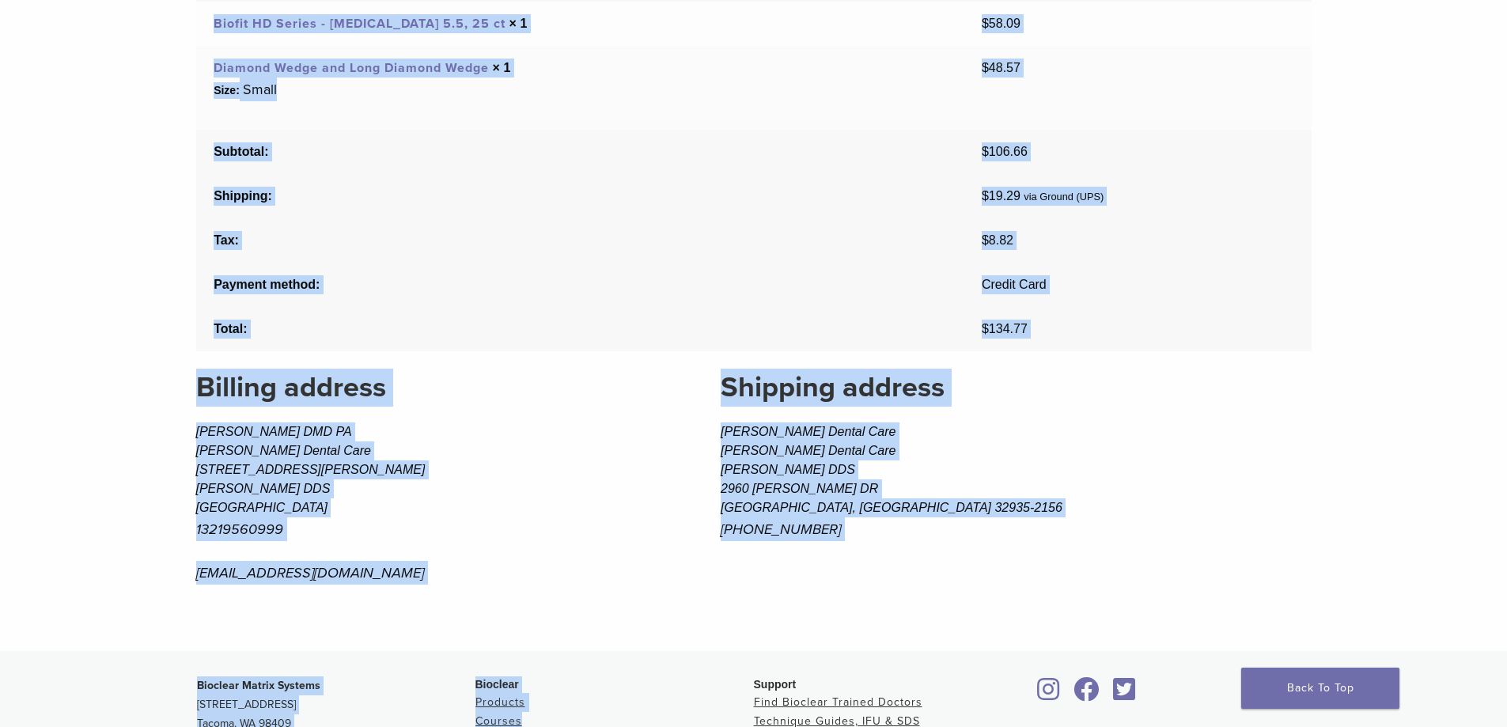
scroll to position [758, 0]
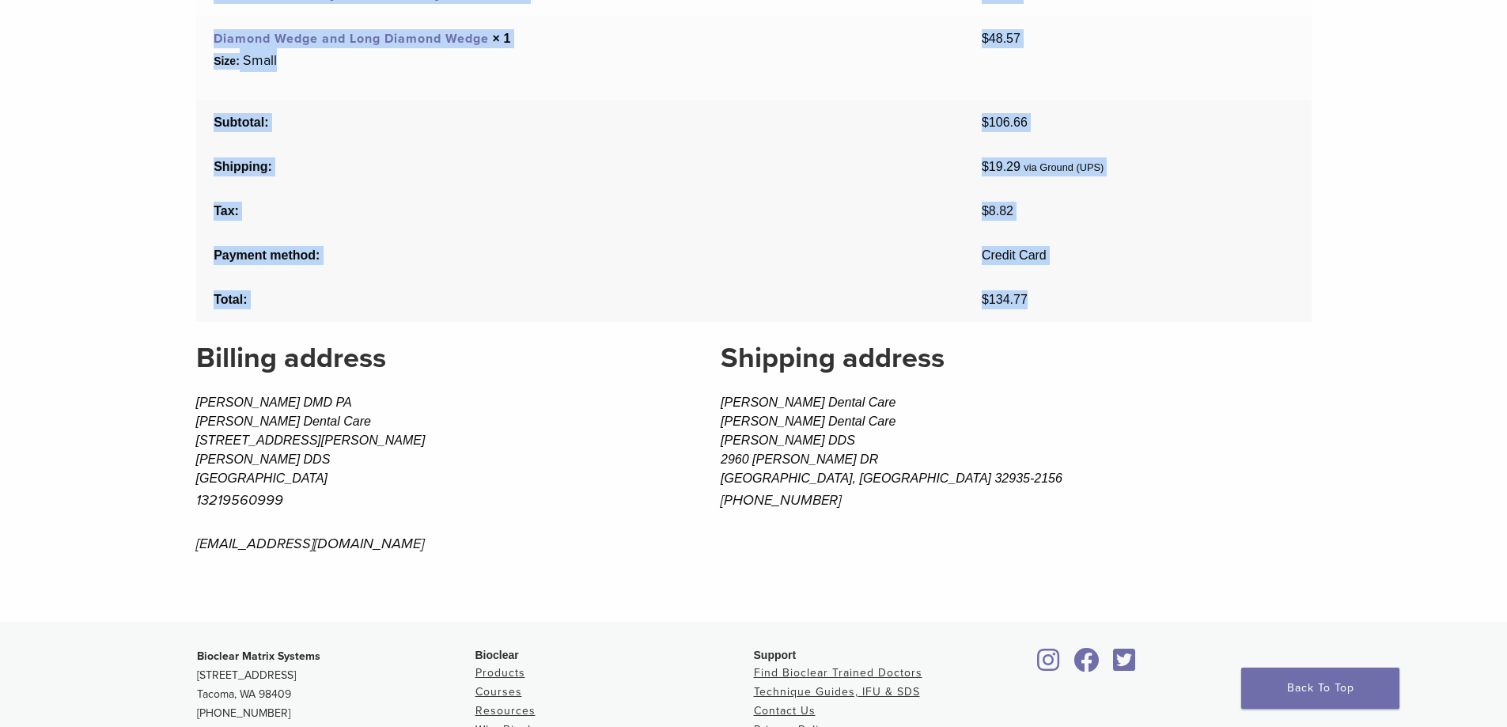
drag, startPoint x: 271, startPoint y: 153, endPoint x: 1038, endPoint y: 308, distance: 782.0
click at [1038, 308] on main "Thank you. Your order has been received. Order number: 48840 Date: [DATE] Email…" at bounding box center [753, 21] width 1507 height 1201
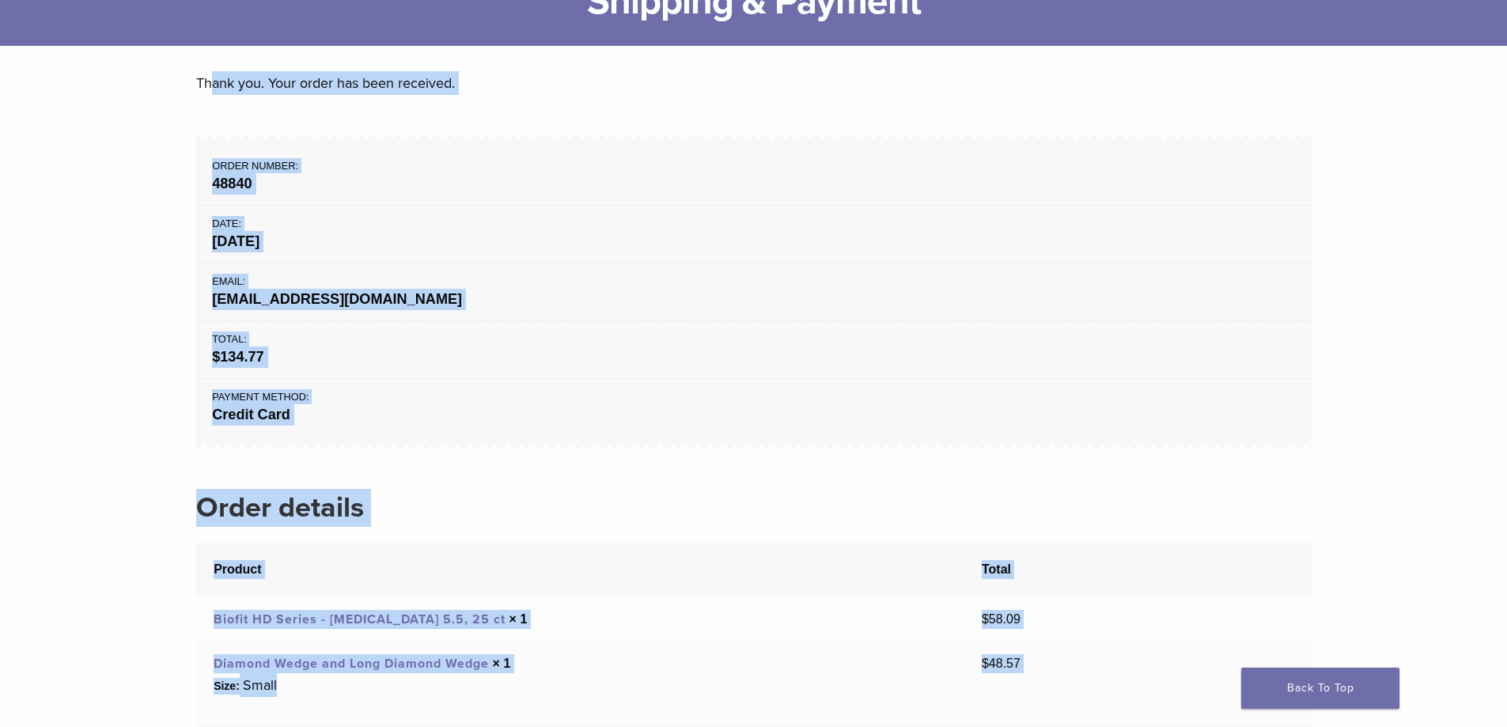
scroll to position [125, 0]
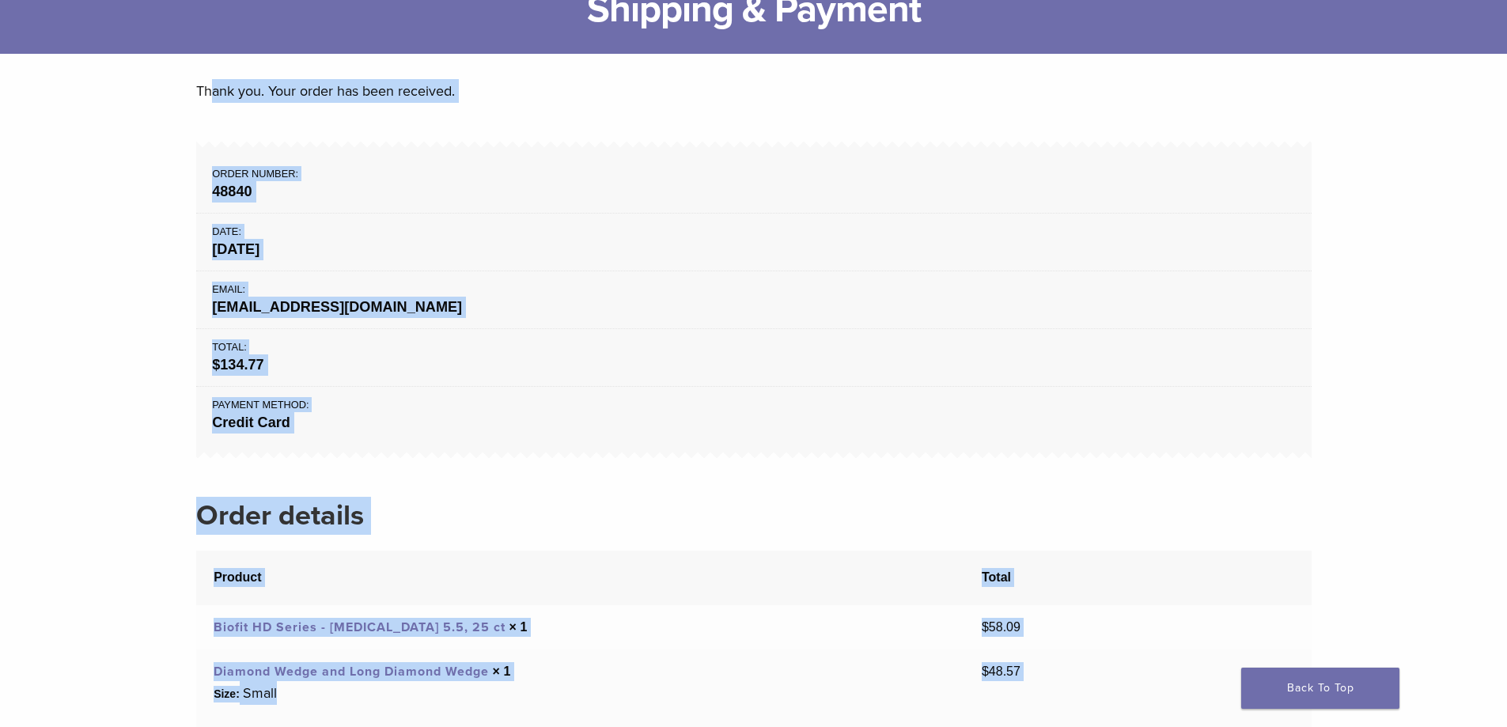
click at [337, 85] on p "Thank you. Your order has been received." at bounding box center [753, 91] width 1115 height 24
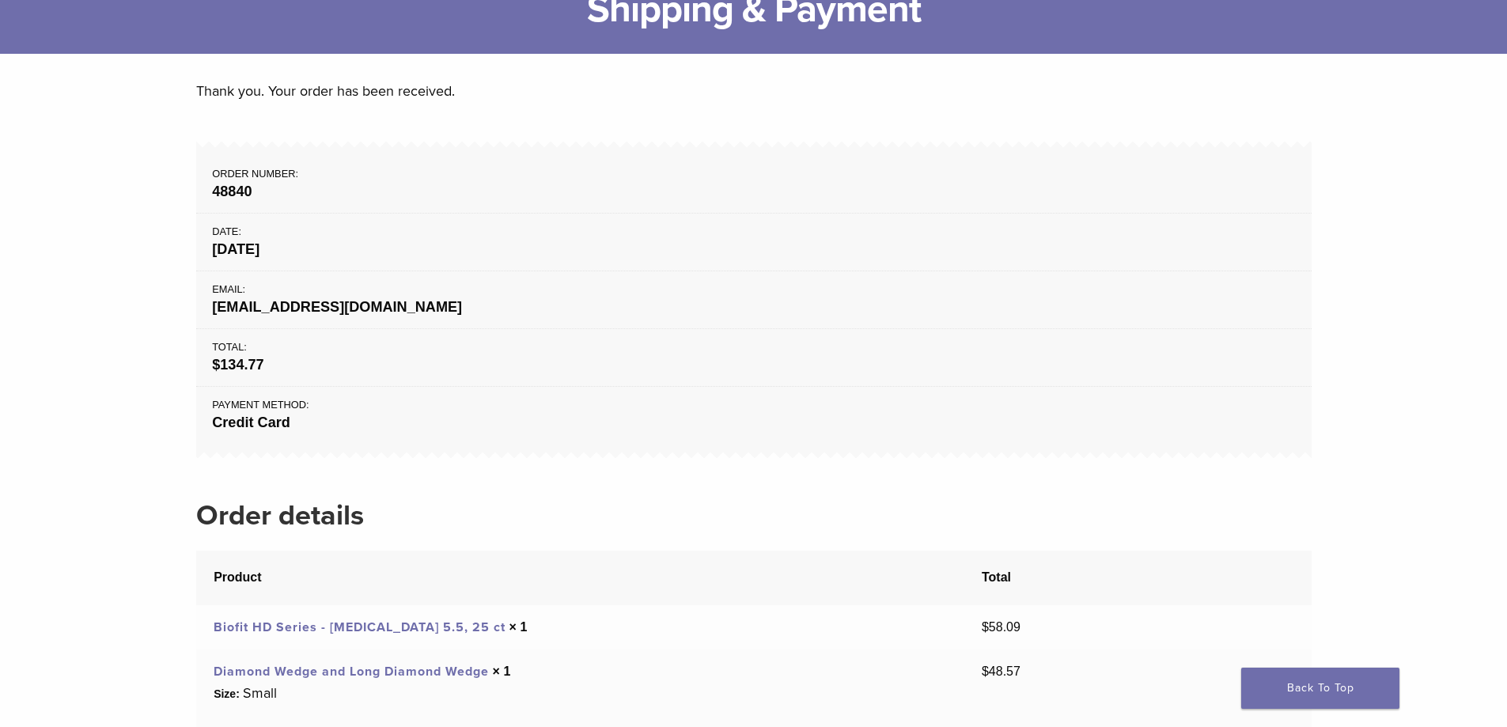
click at [681, 149] on ul "Order number: 48840 Date: [DATE] Email: [EMAIL_ADDRESS][DOMAIN_NAME] Total: $ 1…" at bounding box center [753, 299] width 1115 height 301
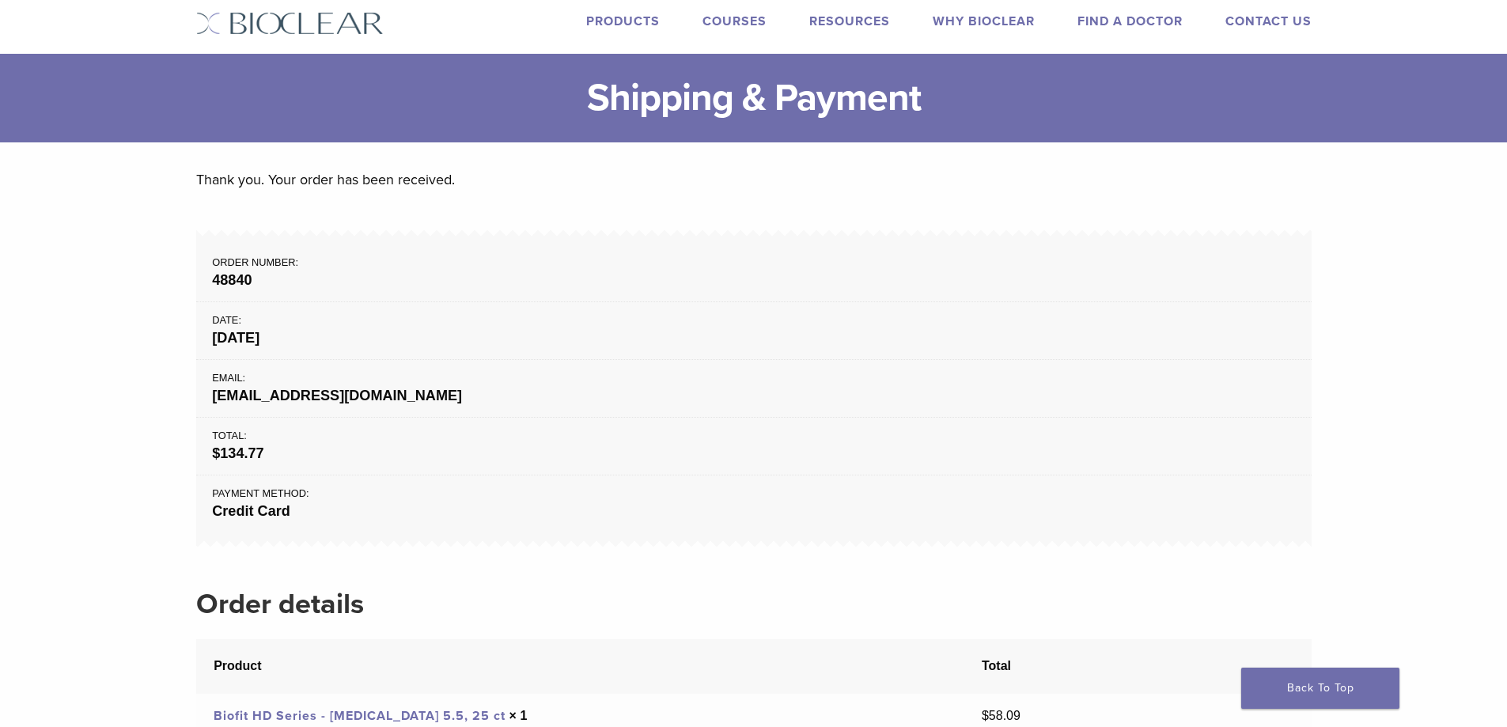
scroll to position [0, 0]
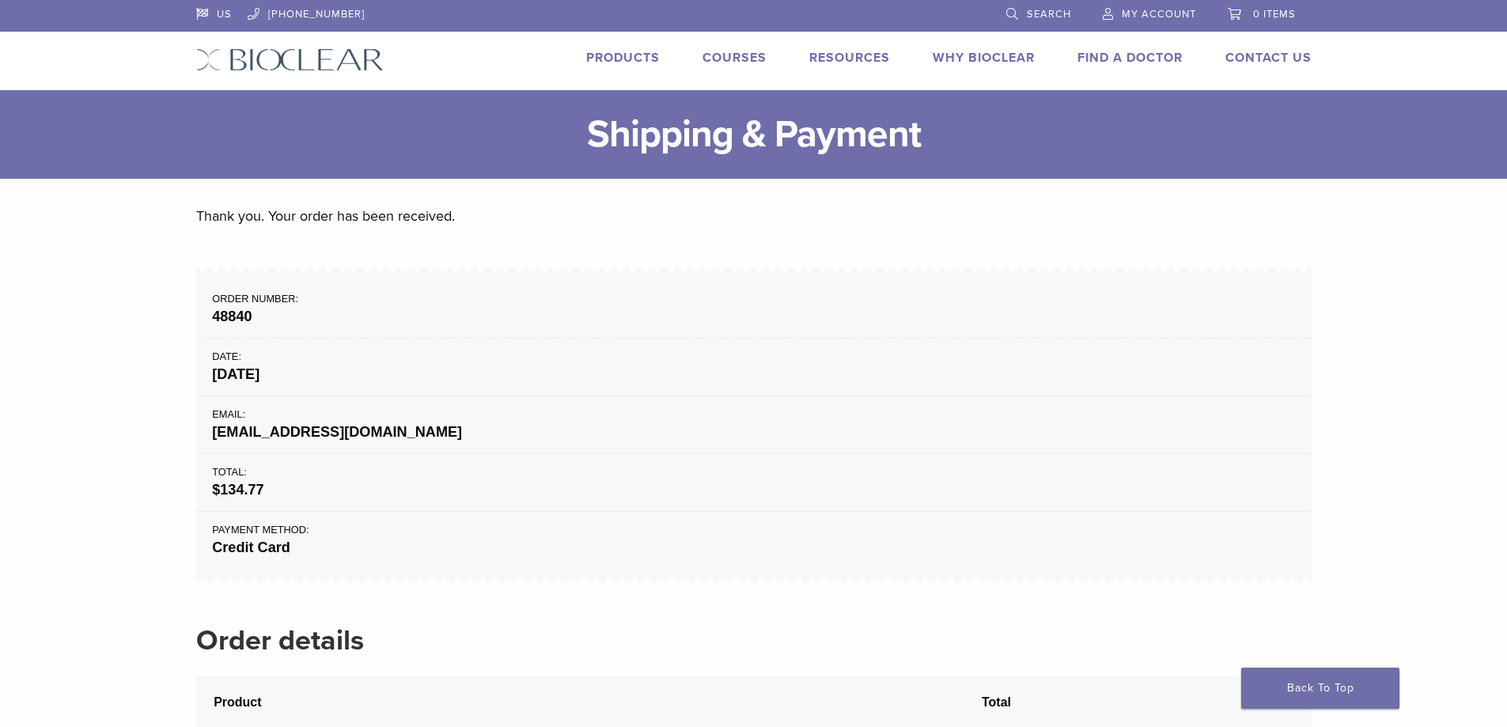
click at [763, 375] on strong "[DATE]" at bounding box center [753, 374] width 1083 height 21
click at [791, 343] on li "Date: [DATE]" at bounding box center [753, 368] width 1115 height 58
